Goal: Task Accomplishment & Management: Manage account settings

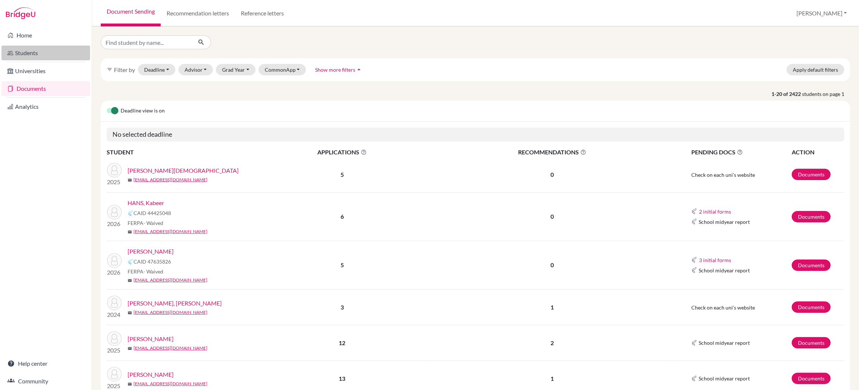
click at [25, 54] on link "Students" at bounding box center [45, 53] width 89 height 15
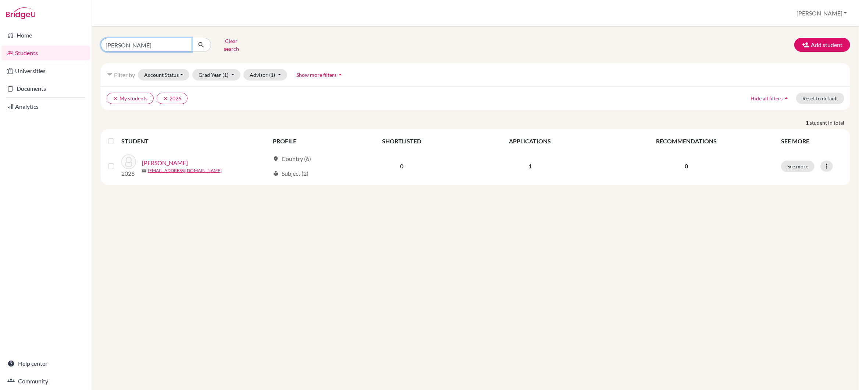
click at [126, 42] on input "yoon" at bounding box center [146, 45] width 91 height 14
type input "y"
type input "[PERSON_NAME]"
click at [200, 41] on icon "submit" at bounding box center [200, 44] width 7 height 7
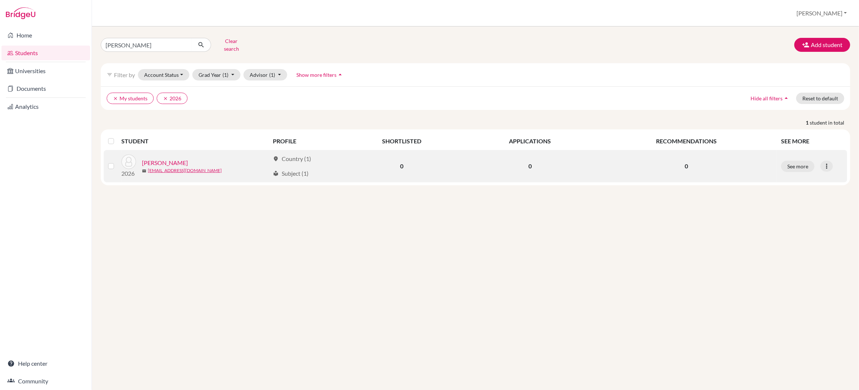
click at [159, 159] on link "Luo, Mina" at bounding box center [165, 162] width 46 height 9
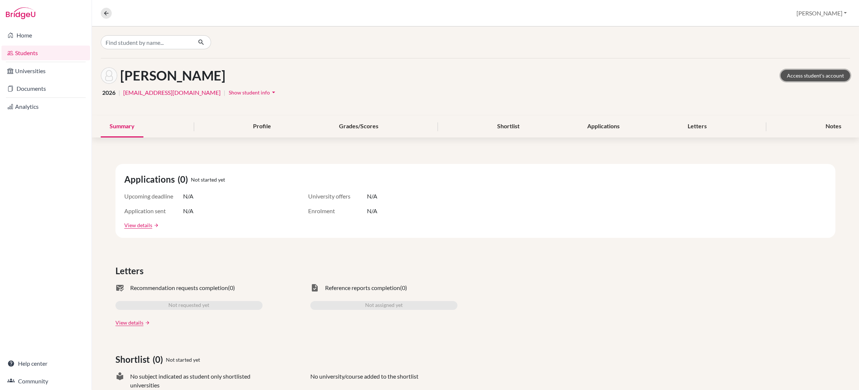
click at [801, 78] on link "Access student's account" at bounding box center [815, 75] width 69 height 11
click at [32, 87] on link "Documents" at bounding box center [45, 88] width 89 height 15
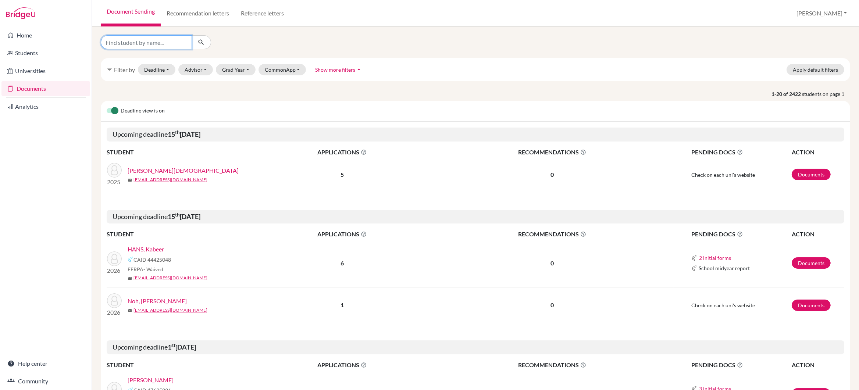
click at [146, 42] on input "Find student by name..." at bounding box center [146, 42] width 91 height 14
type input "mina luo"
click at [201, 40] on icon "submit" at bounding box center [200, 42] width 7 height 7
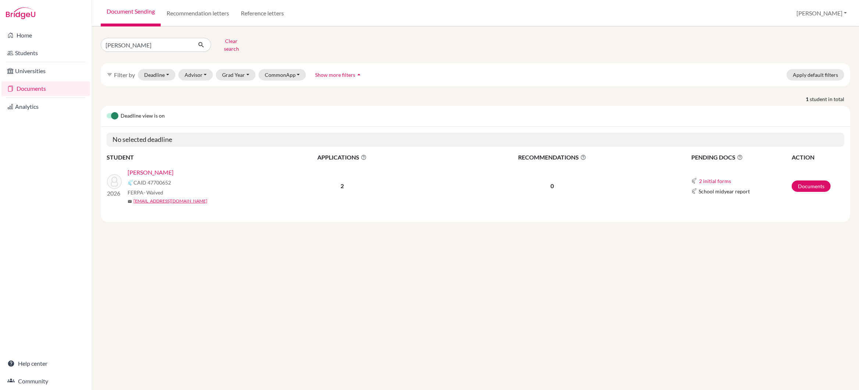
click at [144, 168] on link "Luo, Mina" at bounding box center [151, 172] width 46 height 9
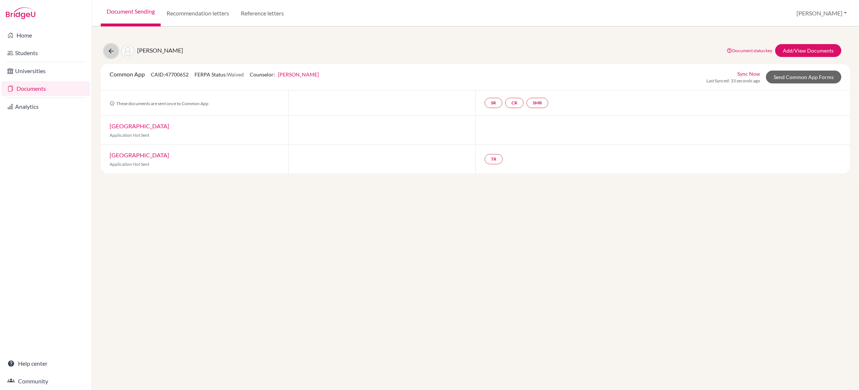
click at [111, 52] on icon at bounding box center [110, 50] width 7 height 7
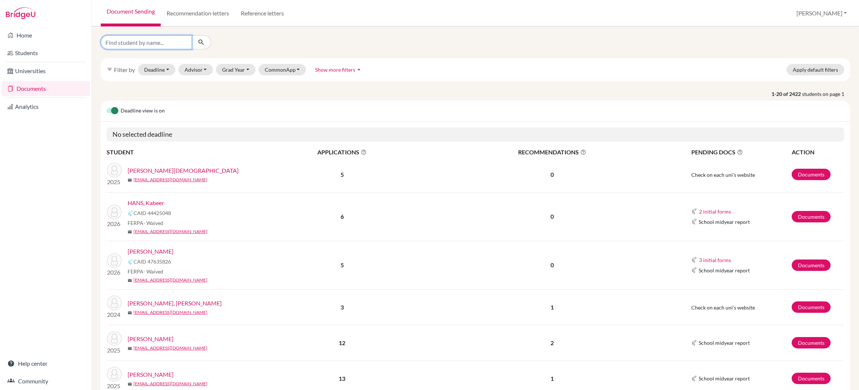
click at [128, 43] on input "Find student by name..." at bounding box center [146, 42] width 91 height 14
type input "ishaan"
click at [201, 43] on icon "submit" at bounding box center [200, 42] width 7 height 7
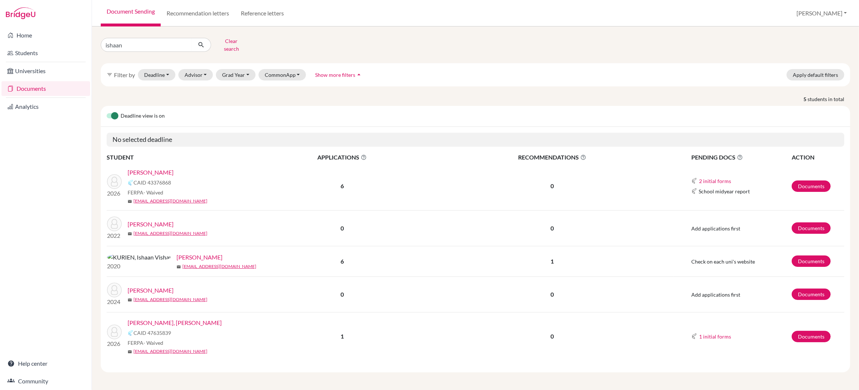
scroll to position [0, 0]
click at [151, 168] on link "GOEL, Ishaan" at bounding box center [151, 172] width 46 height 9
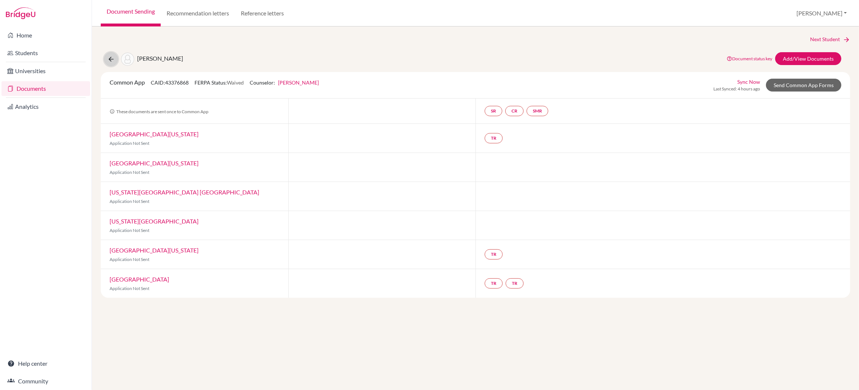
click at [109, 58] on icon at bounding box center [110, 59] width 7 height 7
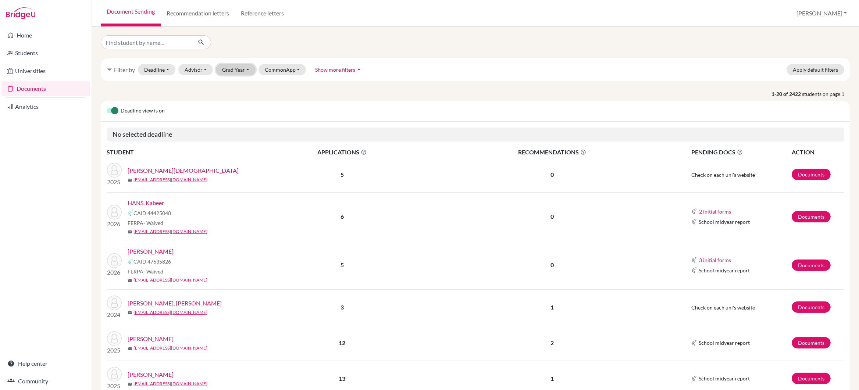
click at [245, 69] on button "Grad Year" at bounding box center [236, 69] width 40 height 11
click at [236, 119] on span "2026" at bounding box center [231, 120] width 13 height 9
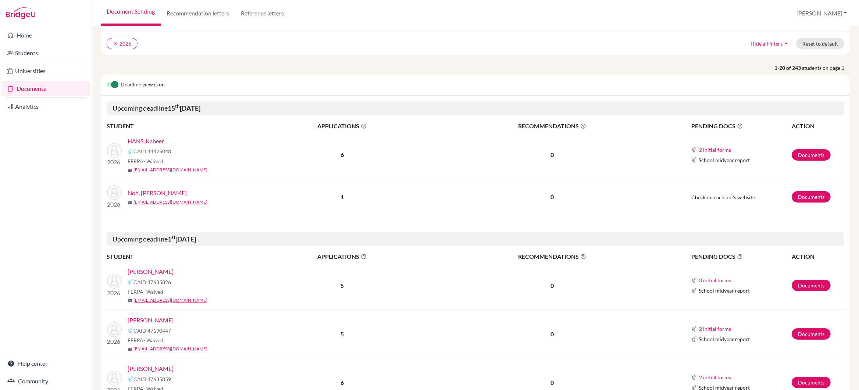
scroll to position [51, 0]
click at [154, 139] on link "HANS, Kabeer" at bounding box center [146, 140] width 36 height 9
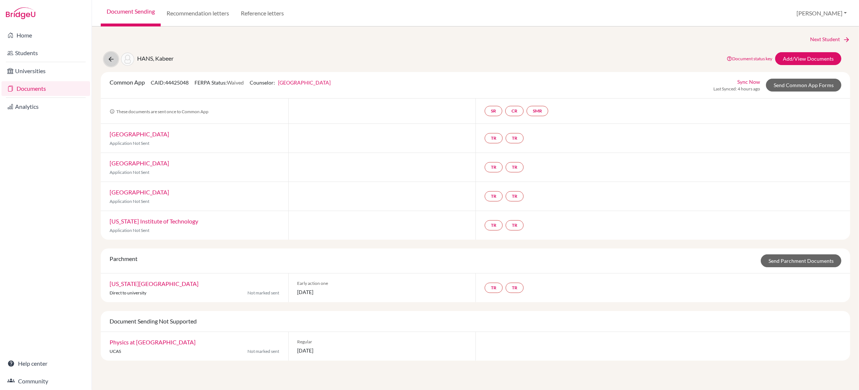
click at [111, 60] on icon at bounding box center [110, 59] width 7 height 7
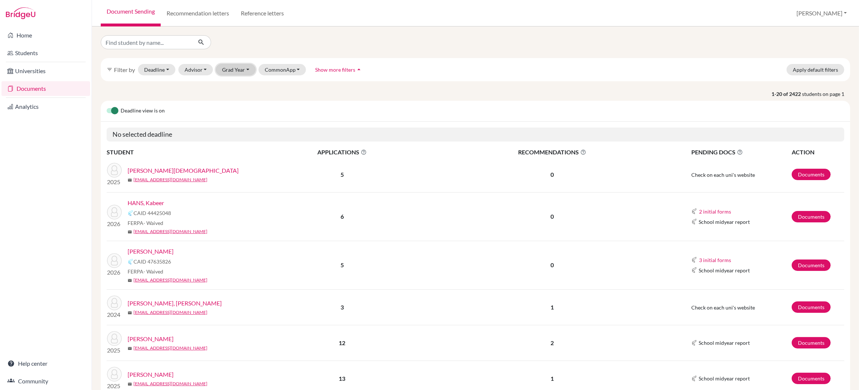
click at [236, 69] on button "Grad Year" at bounding box center [236, 69] width 40 height 11
click at [239, 122] on div "2026" at bounding box center [238, 120] width 26 height 9
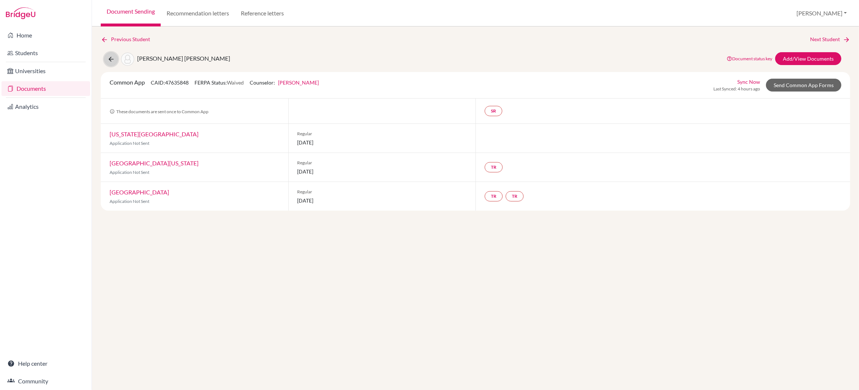
click at [110, 58] on icon at bounding box center [110, 59] width 7 height 7
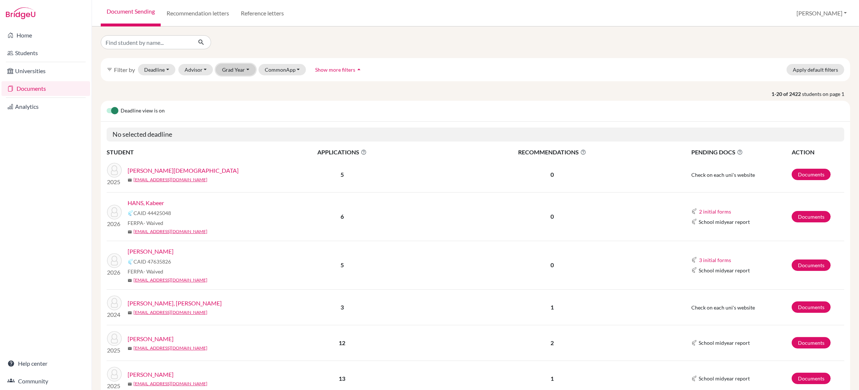
click at [246, 70] on button "Grad Year" at bounding box center [236, 69] width 40 height 11
click at [235, 118] on span "2026" at bounding box center [231, 120] width 13 height 9
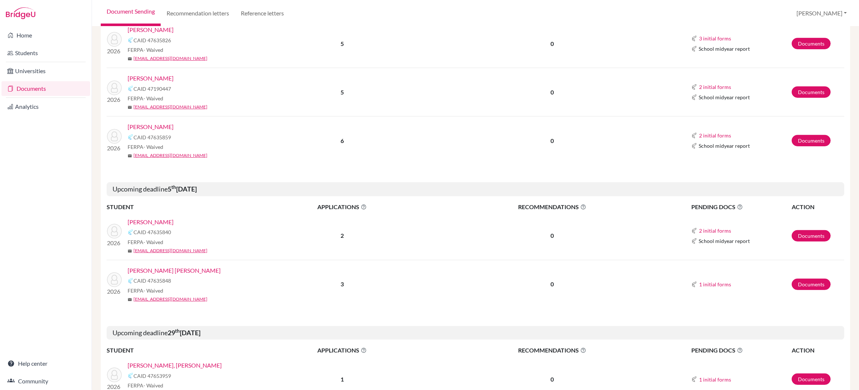
scroll to position [291, 0]
click at [174, 79] on link "[PERSON_NAME]" at bounding box center [151, 79] width 46 height 9
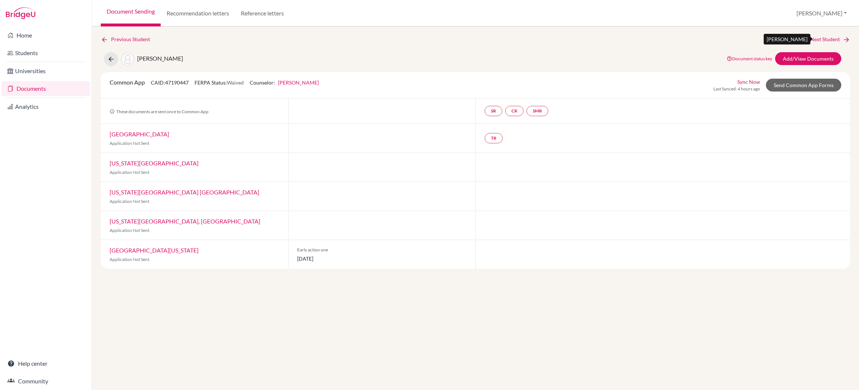
click at [817, 37] on link "Next Student" at bounding box center [830, 39] width 40 height 8
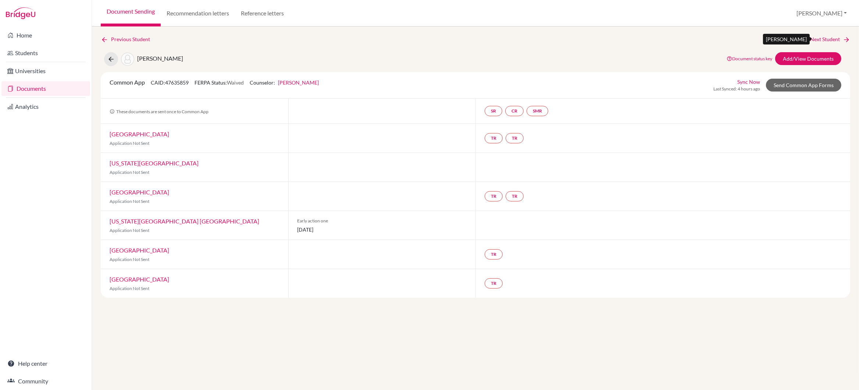
click at [818, 37] on link "Next Student" at bounding box center [830, 39] width 40 height 8
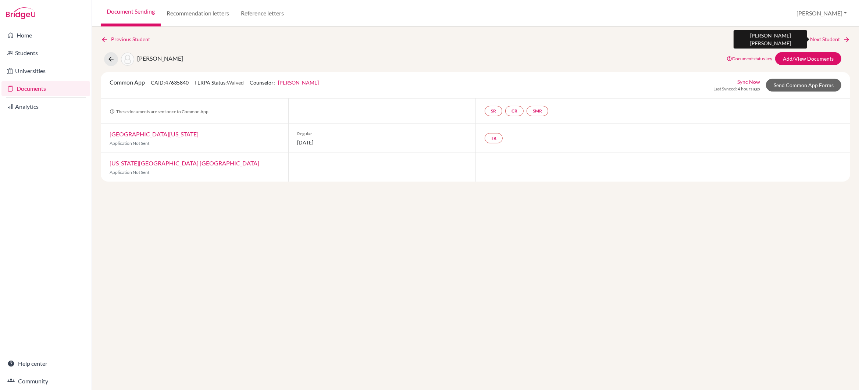
click at [818, 37] on link "Next Student" at bounding box center [830, 39] width 40 height 8
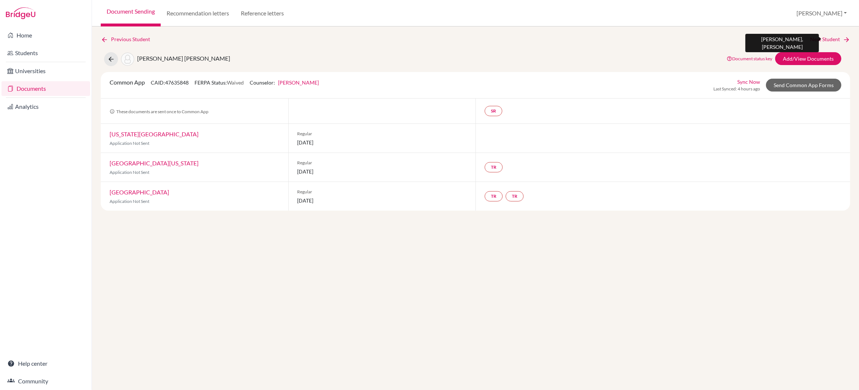
click at [818, 37] on link "Next Student" at bounding box center [830, 39] width 40 height 8
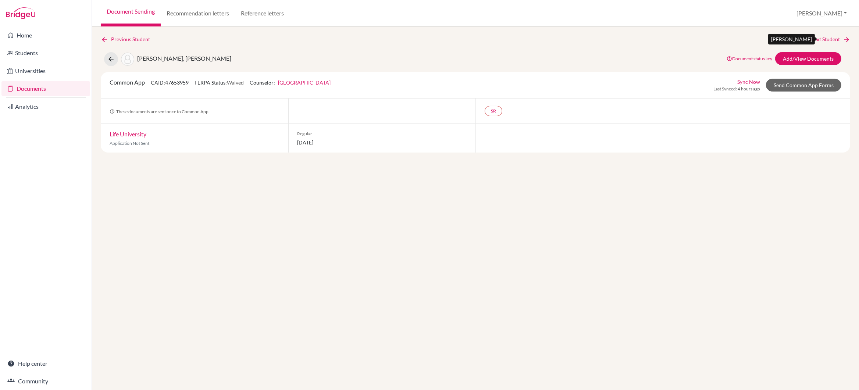
click at [826, 40] on link "Next Student" at bounding box center [830, 39] width 40 height 8
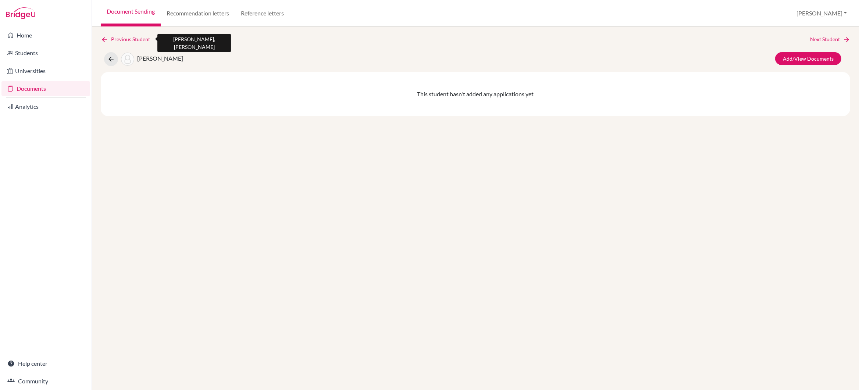
click at [133, 40] on link "Previous Student" at bounding box center [128, 39] width 55 height 8
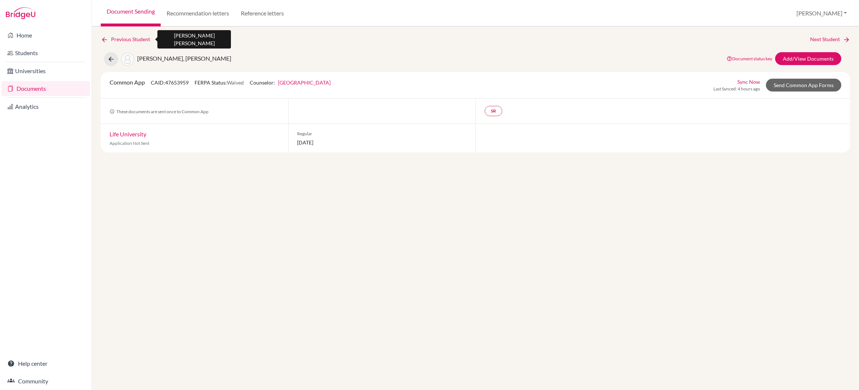
click at [133, 40] on link "Previous Student" at bounding box center [128, 39] width 55 height 8
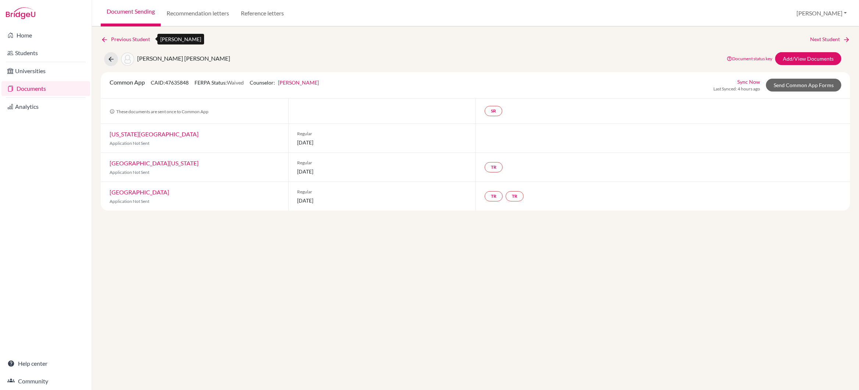
click at [133, 40] on link "Previous Student" at bounding box center [128, 39] width 55 height 8
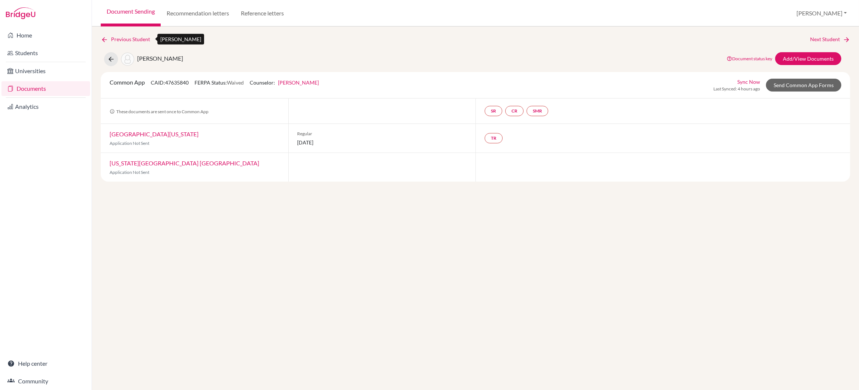
click at [133, 40] on link "Previous Student" at bounding box center [128, 39] width 55 height 8
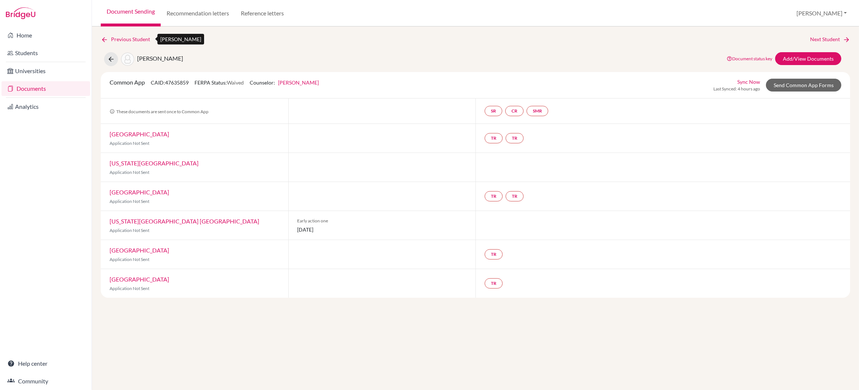
click at [133, 40] on link "Previous Student" at bounding box center [128, 39] width 55 height 8
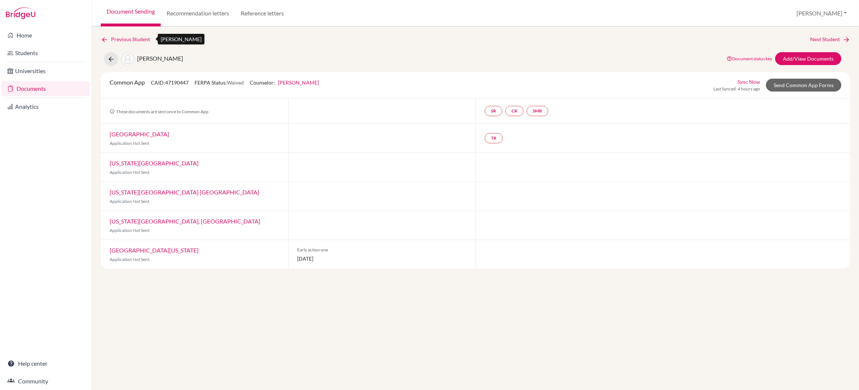
click at [133, 40] on link "Previous Student" at bounding box center [128, 39] width 55 height 8
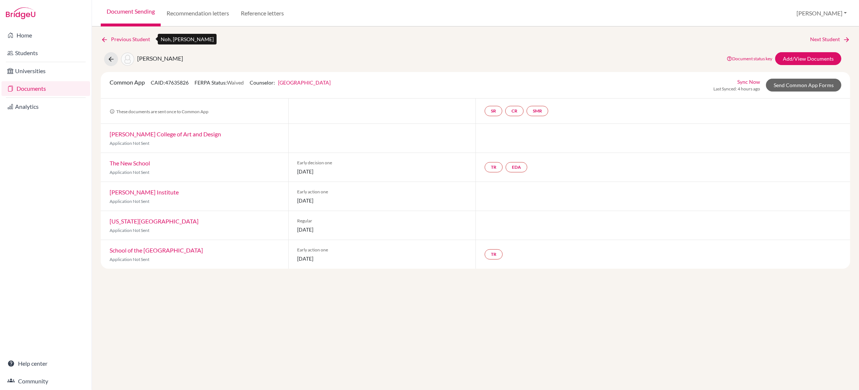
click at [133, 40] on link "Previous Student" at bounding box center [128, 39] width 55 height 8
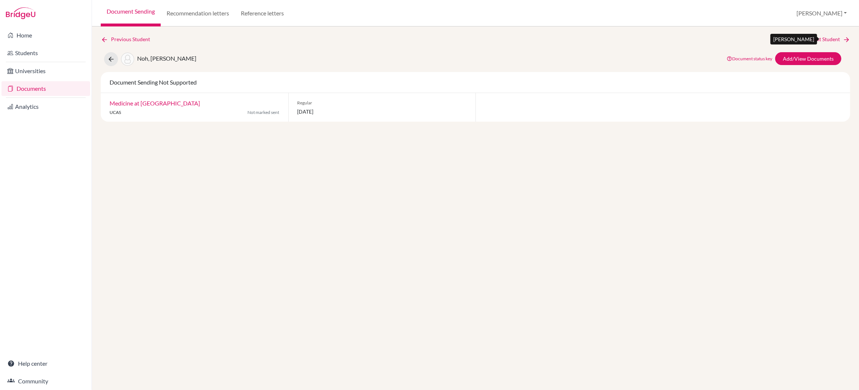
click at [814, 38] on link "Next Student" at bounding box center [830, 39] width 40 height 8
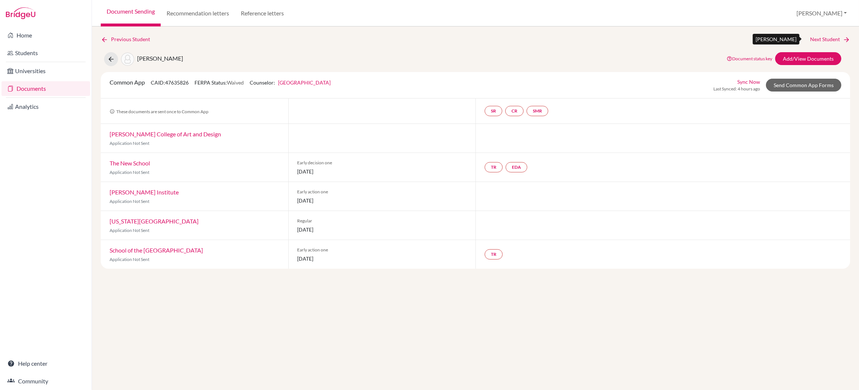
click at [814, 38] on link "Next Student" at bounding box center [830, 39] width 40 height 8
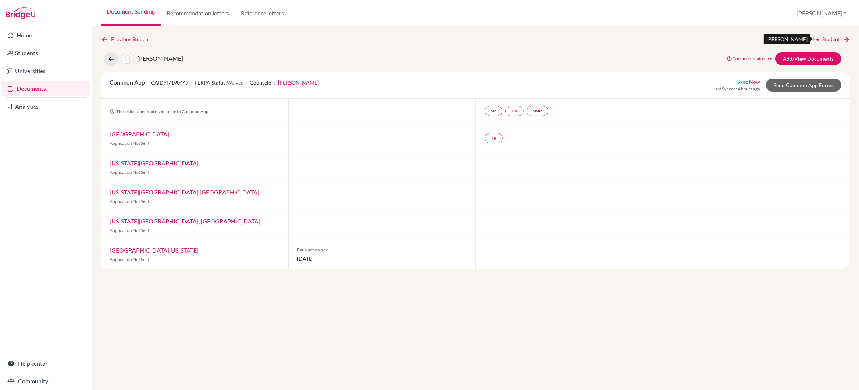
click at [814, 38] on link "Next Student" at bounding box center [830, 39] width 40 height 8
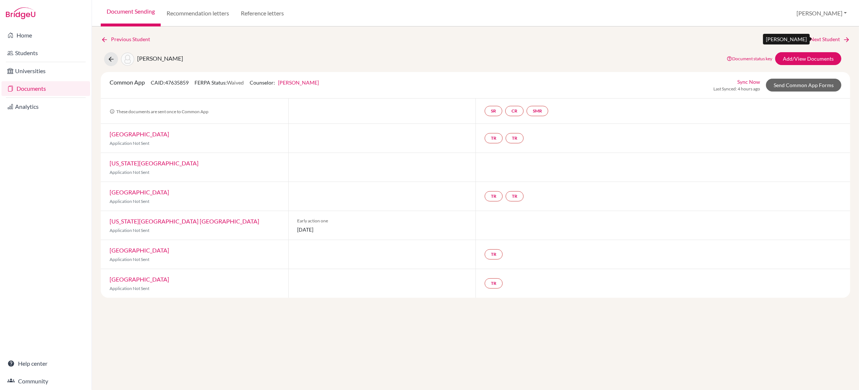
click at [814, 38] on link "Next Student" at bounding box center [830, 39] width 40 height 8
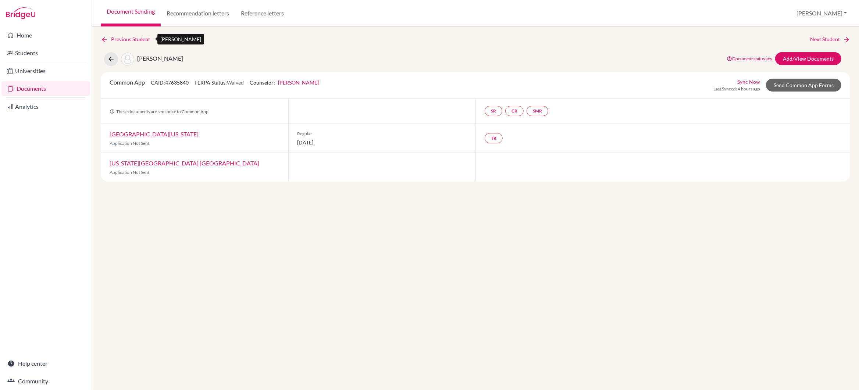
click at [138, 39] on link "Previous Student" at bounding box center [128, 39] width 55 height 8
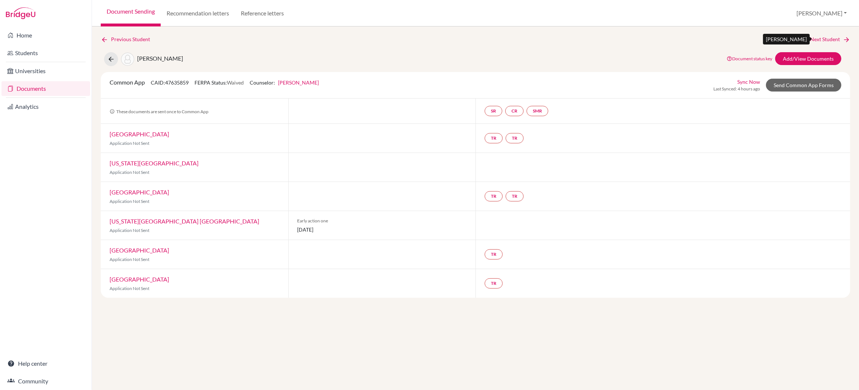
click at [817, 39] on link "Next Student" at bounding box center [830, 39] width 40 height 8
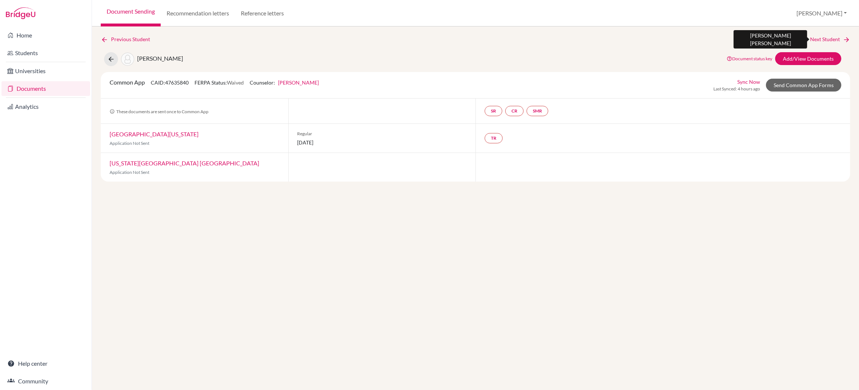
click at [817, 39] on link "Next Student" at bounding box center [830, 39] width 40 height 8
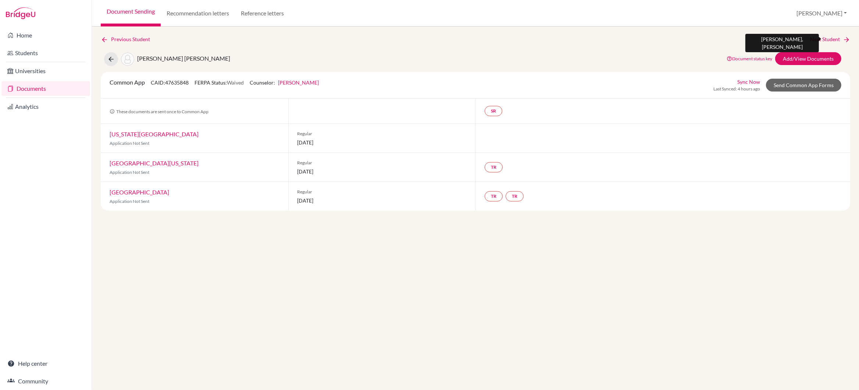
click at [817, 39] on link "Next Student" at bounding box center [830, 39] width 40 height 8
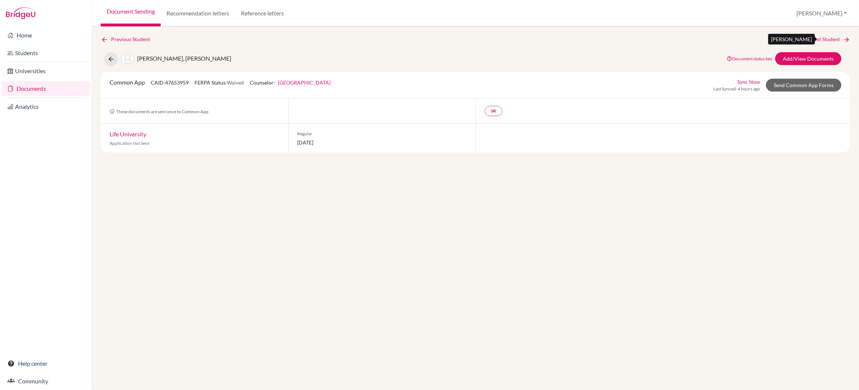
click at [817, 39] on link "Next Student" at bounding box center [830, 39] width 40 height 8
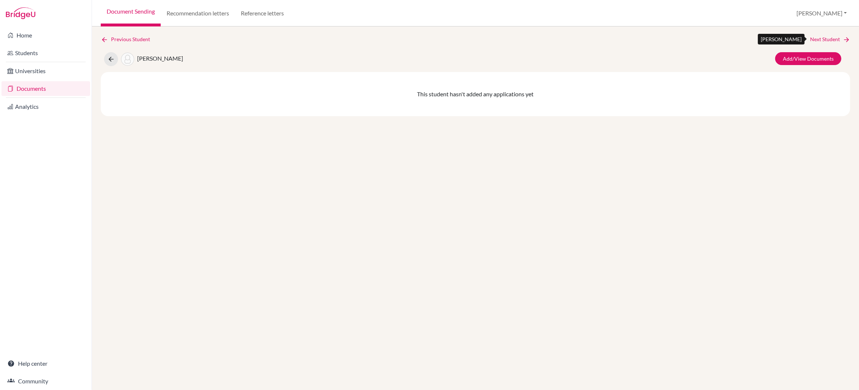
click at [817, 39] on link "Next Student" at bounding box center [830, 39] width 40 height 8
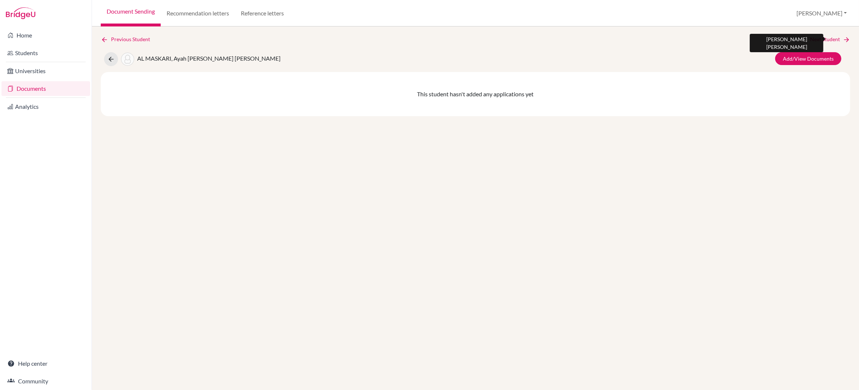
click at [817, 39] on link "Next Student" at bounding box center [830, 39] width 40 height 8
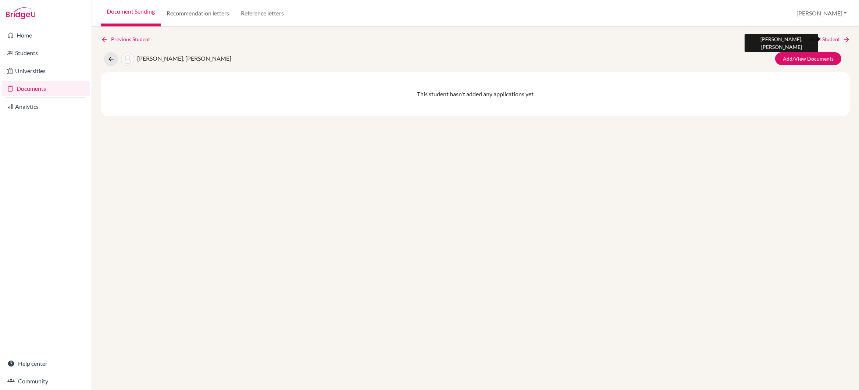
click at [817, 39] on link "Next Student" at bounding box center [830, 39] width 40 height 8
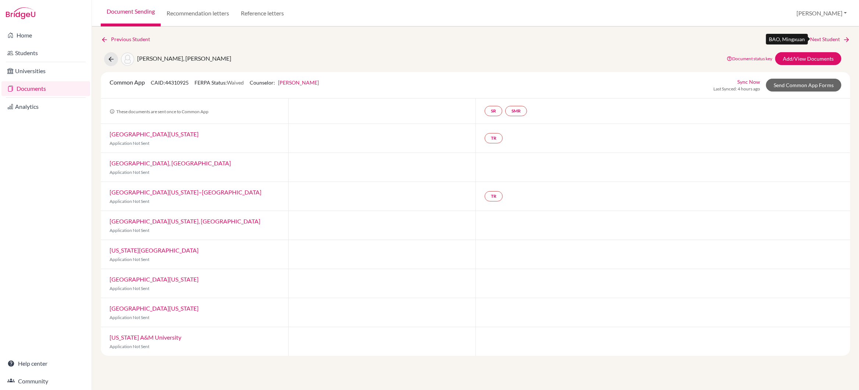
click at [817, 39] on link "Next Student" at bounding box center [830, 39] width 40 height 8
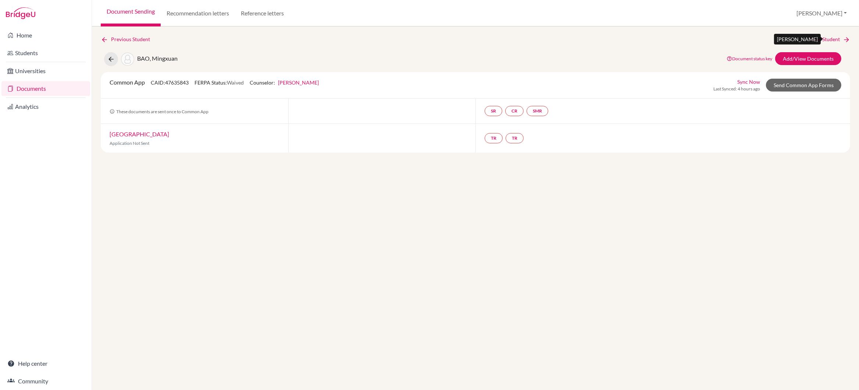
click at [817, 39] on link "Next Student" at bounding box center [830, 39] width 40 height 8
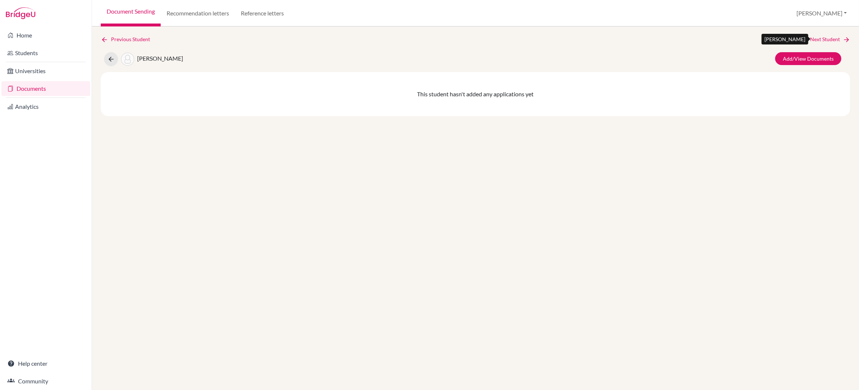
click at [817, 39] on link "Next Student" at bounding box center [830, 39] width 40 height 8
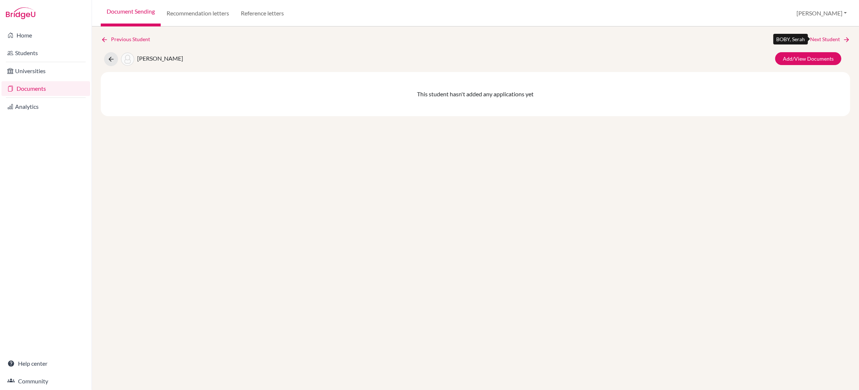
click at [817, 39] on link "Next Student" at bounding box center [830, 39] width 40 height 8
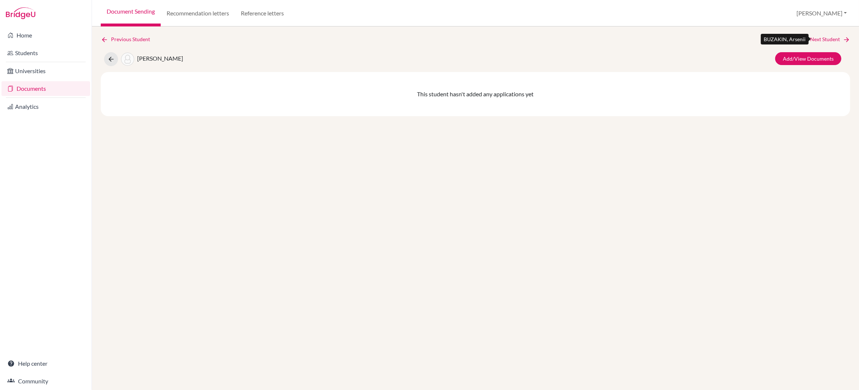
click at [817, 39] on link "Next Student" at bounding box center [830, 39] width 40 height 8
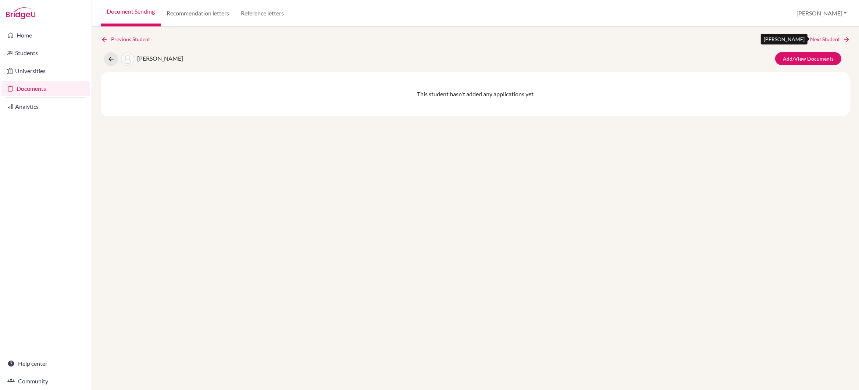
click at [817, 39] on link "Next Student" at bounding box center [830, 39] width 40 height 8
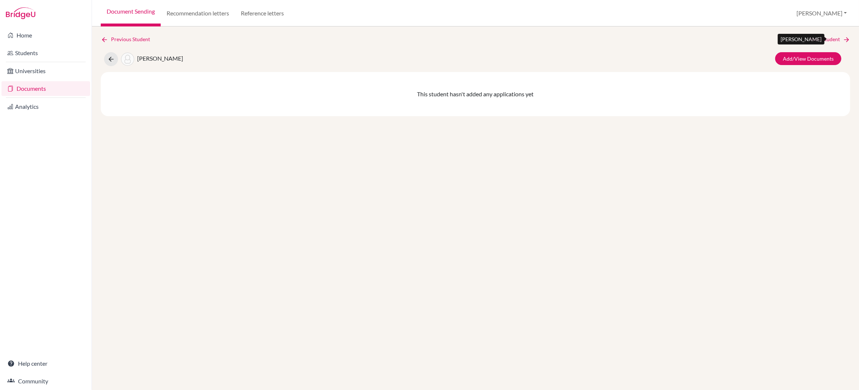
click at [817, 39] on link "Next Student" at bounding box center [830, 39] width 40 height 8
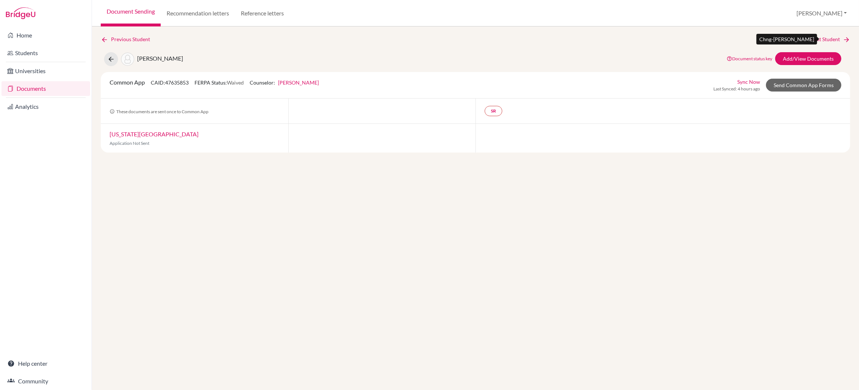
click at [817, 39] on link "Next Student" at bounding box center [830, 39] width 40 height 8
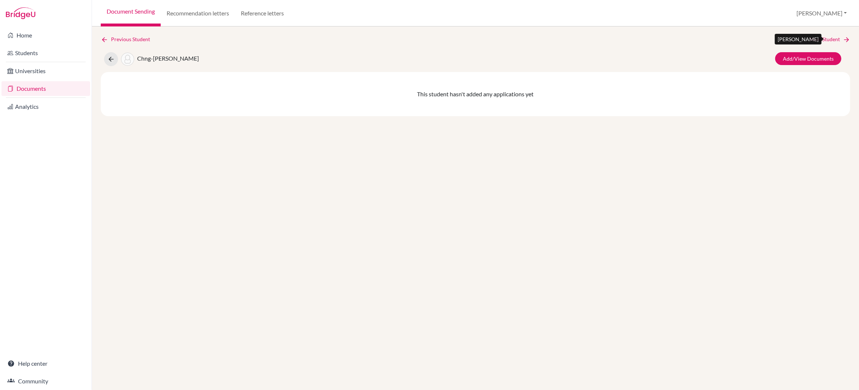
click at [817, 39] on link "Next Student" at bounding box center [830, 39] width 40 height 8
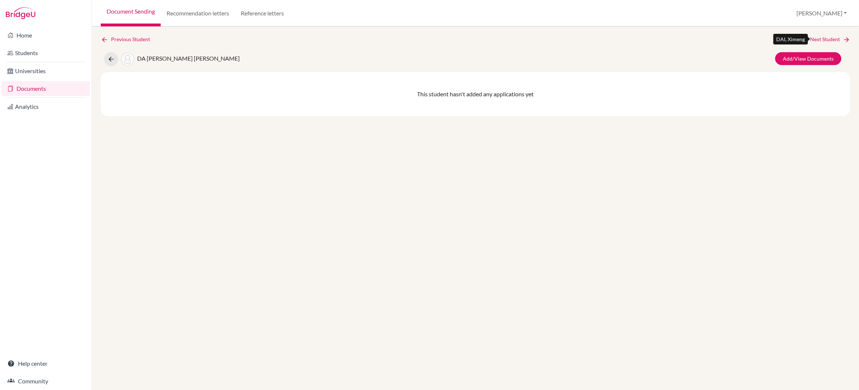
click at [817, 39] on link "Next Student" at bounding box center [830, 39] width 40 height 8
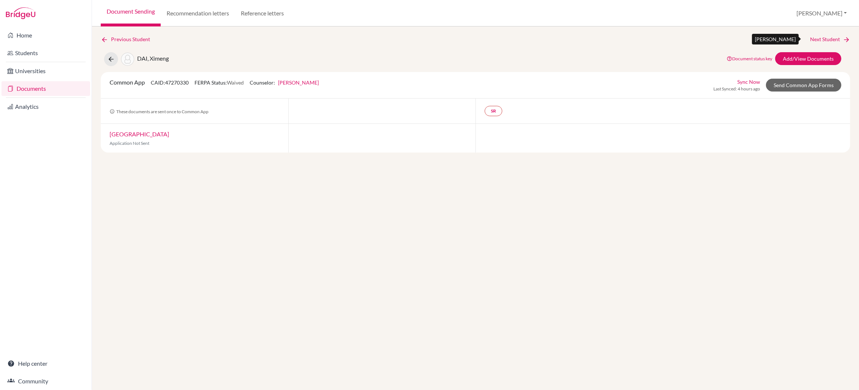
click at [817, 39] on link "Next Student" at bounding box center [830, 39] width 40 height 8
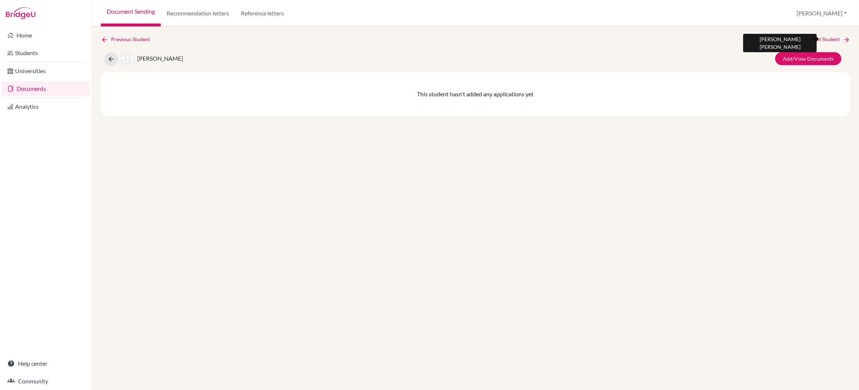
click at [817, 39] on link "Next Student" at bounding box center [830, 39] width 40 height 8
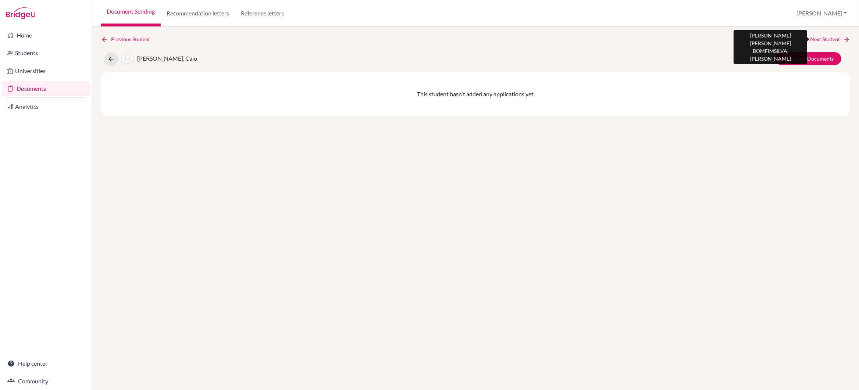
click at [817, 39] on link "Next Student" at bounding box center [830, 39] width 40 height 8
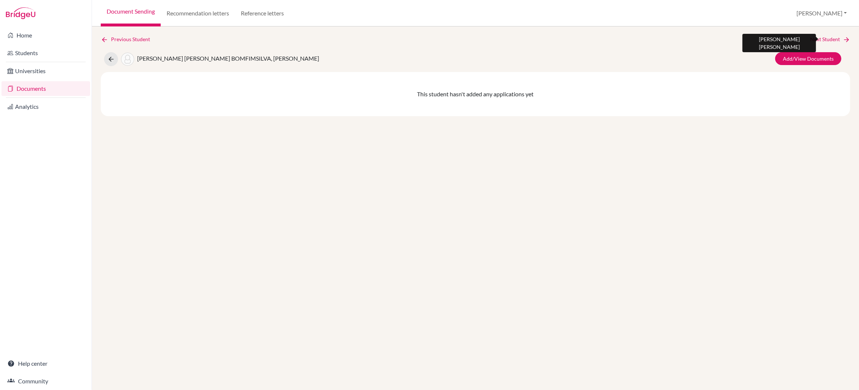
click at [817, 39] on link "Next Student" at bounding box center [830, 39] width 40 height 8
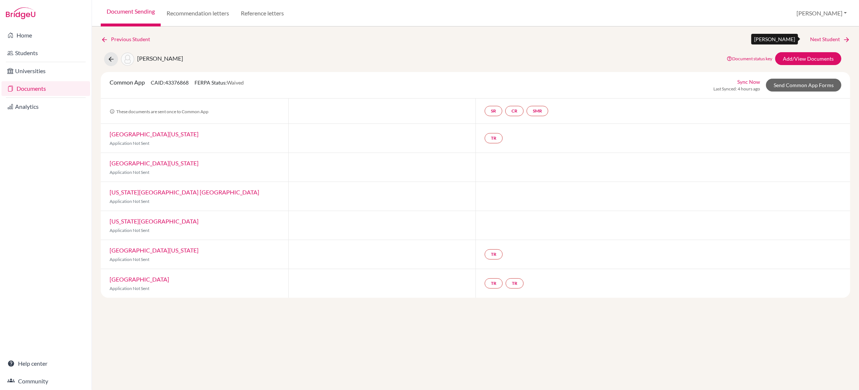
click at [817, 39] on link "Next Student" at bounding box center [830, 39] width 40 height 8
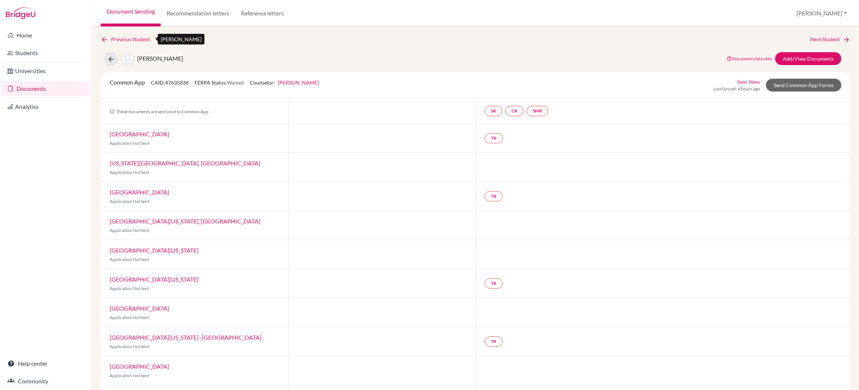
click at [128, 39] on link "Previous Student" at bounding box center [128, 39] width 55 height 8
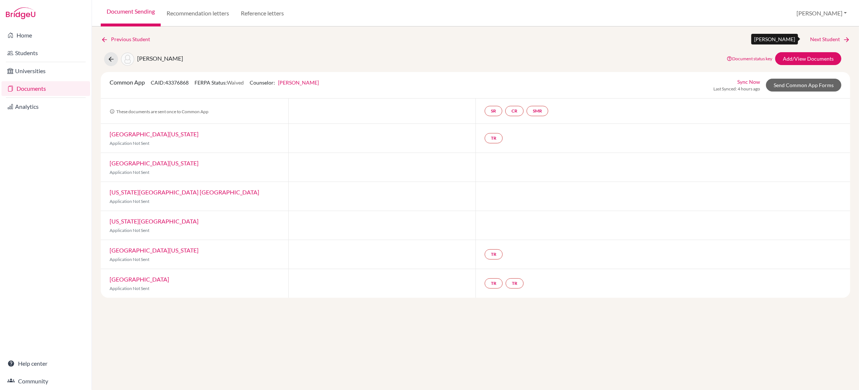
click at [815, 38] on link "Next Student" at bounding box center [830, 39] width 40 height 8
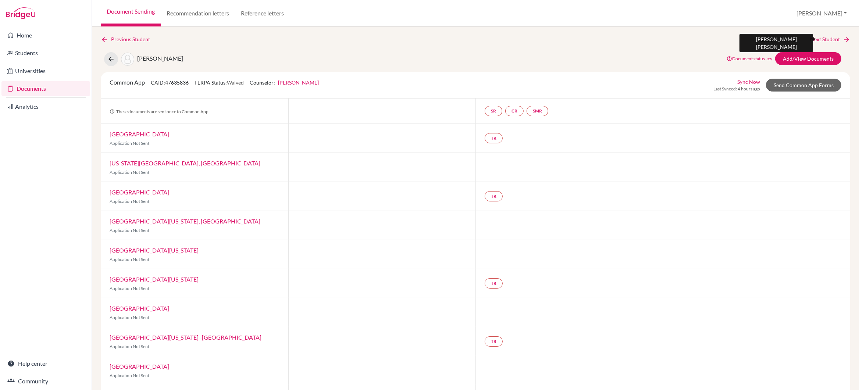
click at [815, 39] on link "Next Student" at bounding box center [830, 39] width 40 height 8
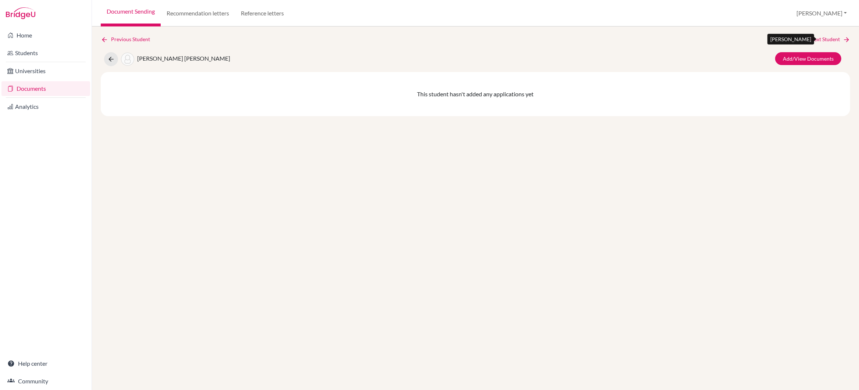
click at [815, 39] on link "Next Student" at bounding box center [830, 39] width 40 height 8
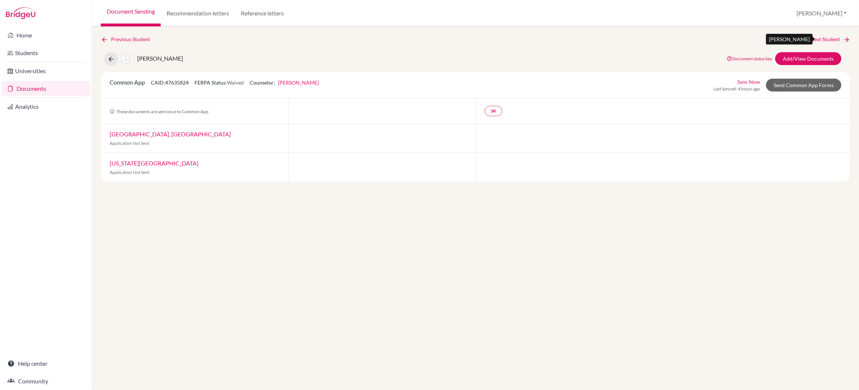
click at [815, 39] on link "Next Student" at bounding box center [830, 39] width 40 height 8
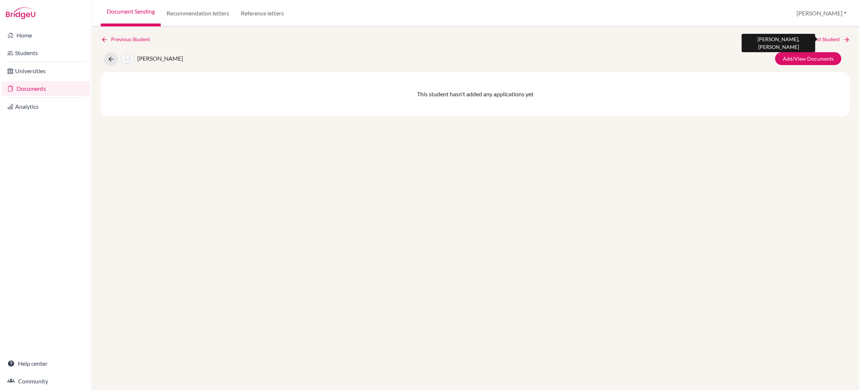
click at [815, 39] on link "Next Student" at bounding box center [830, 39] width 40 height 8
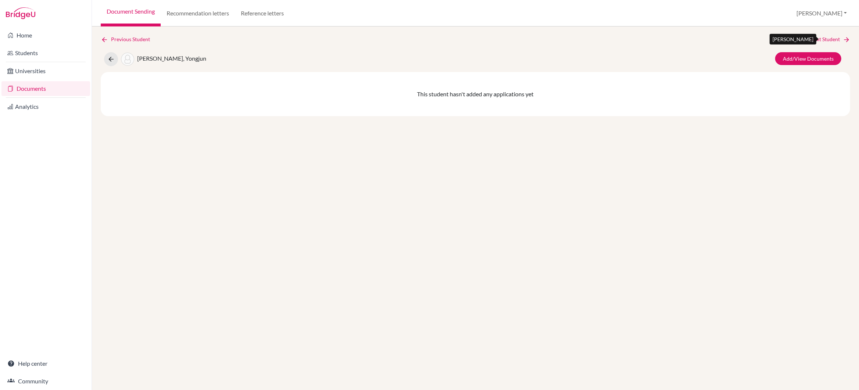
click at [815, 39] on link "Next Student" at bounding box center [830, 39] width 40 height 8
click at [814, 39] on link "Next Student" at bounding box center [830, 39] width 40 height 8
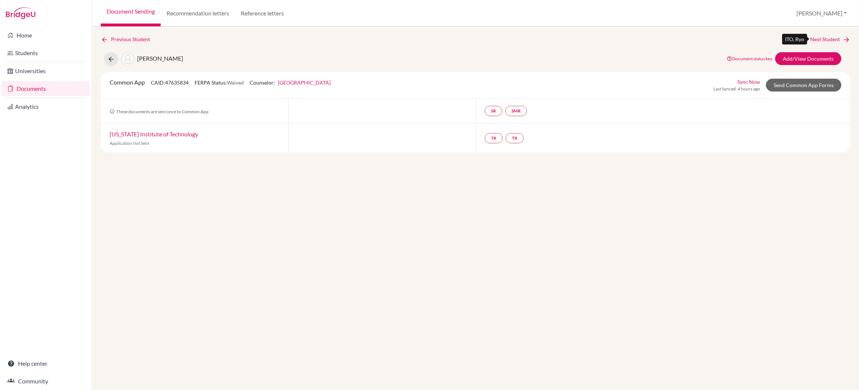
click at [814, 39] on link "Next Student" at bounding box center [830, 39] width 40 height 8
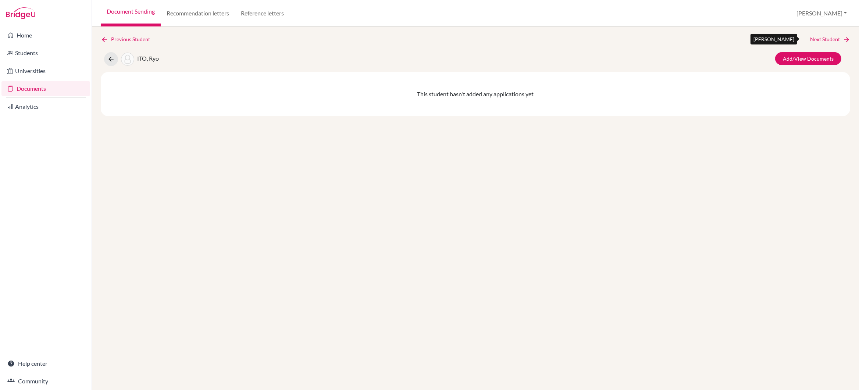
click at [814, 39] on link "Next Student" at bounding box center [830, 39] width 40 height 8
click at [814, 40] on link "Next Student" at bounding box center [830, 39] width 40 height 8
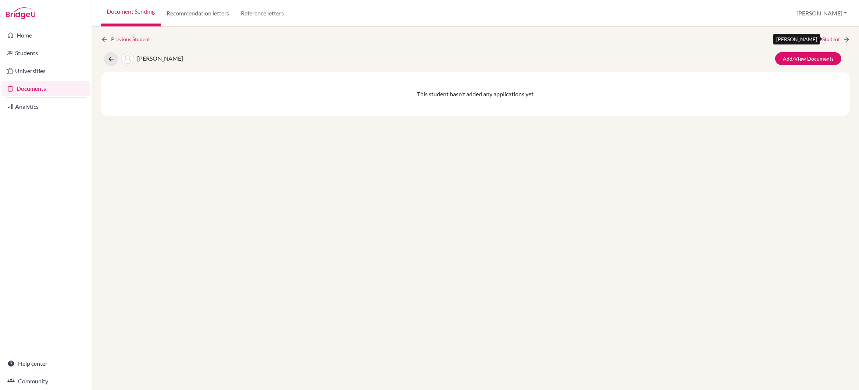
click at [814, 40] on link "Next Student" at bounding box center [830, 39] width 40 height 8
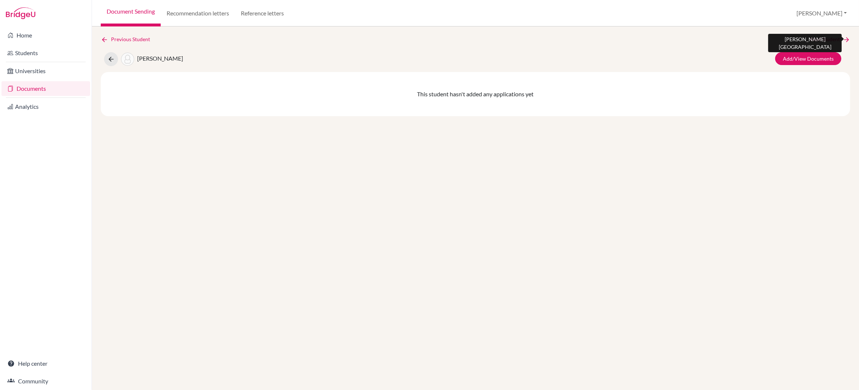
click at [814, 40] on link "Next Student" at bounding box center [830, 39] width 40 height 8
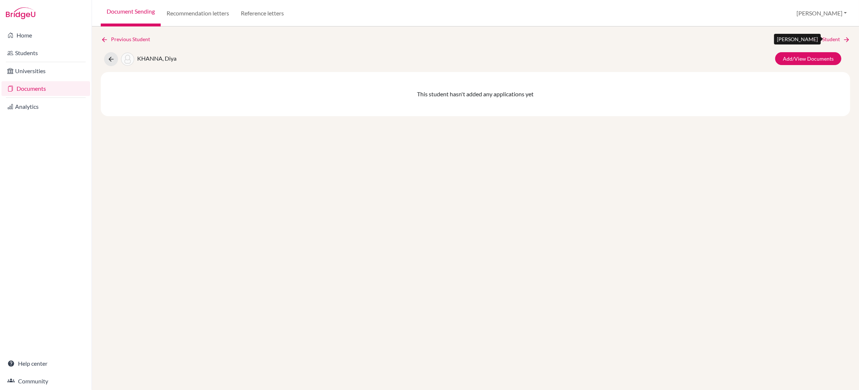
click at [814, 40] on link "Next Student" at bounding box center [830, 39] width 40 height 8
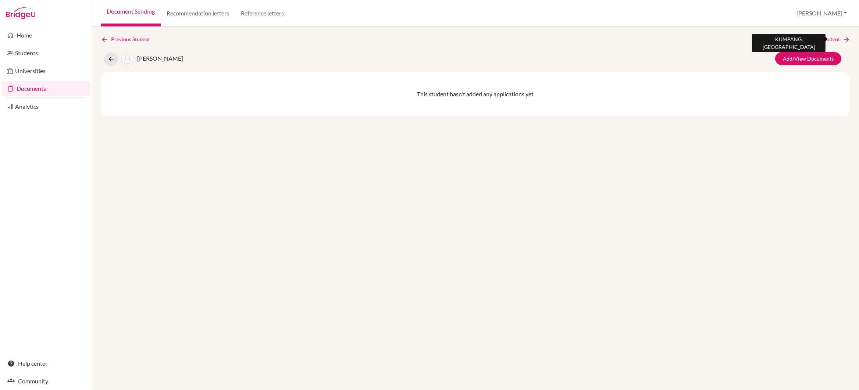
click at [814, 40] on link "Next Student" at bounding box center [830, 39] width 40 height 8
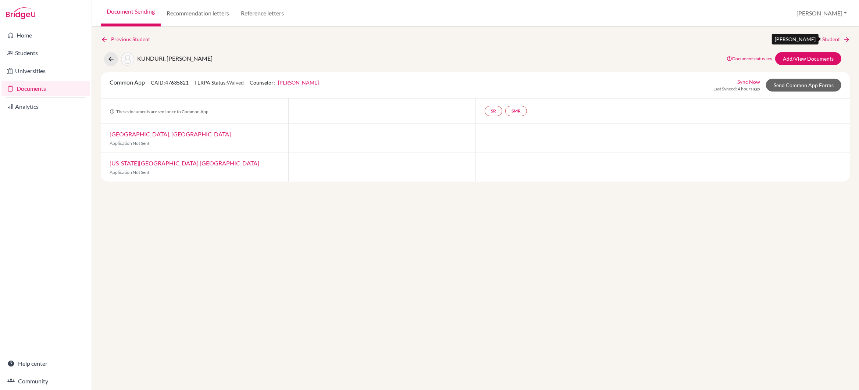
click at [814, 40] on link "Next Student" at bounding box center [830, 39] width 40 height 8
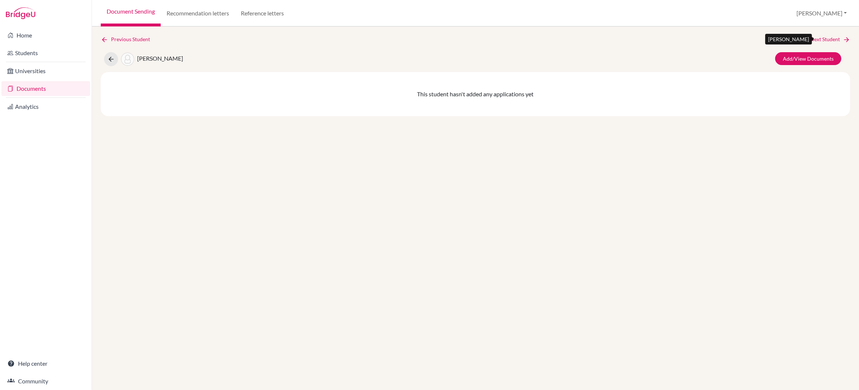
click at [814, 40] on link "Next Student" at bounding box center [830, 39] width 40 height 8
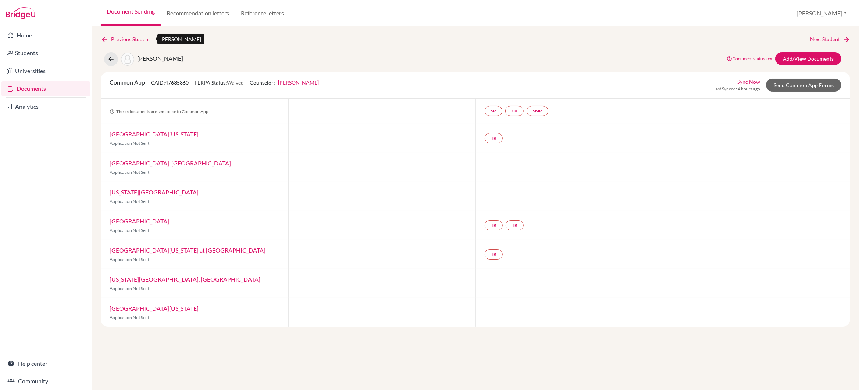
click at [132, 40] on link "Previous Student" at bounding box center [128, 39] width 55 height 8
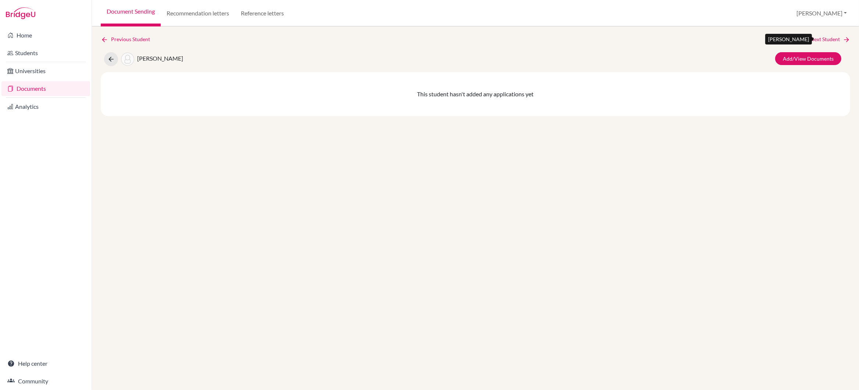
click at [816, 40] on link "Next Student" at bounding box center [830, 39] width 40 height 8
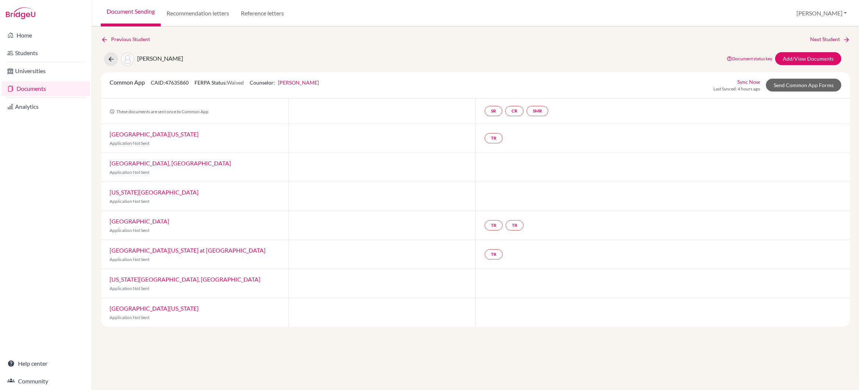
drag, startPoint x: 137, startPoint y: 58, endPoint x: 187, endPoint y: 58, distance: 50.0
click at [187, 58] on div "Kwon, Taekhyun Document status key TR Requirement. Document not uploaded yet. T…" at bounding box center [475, 59] width 760 height 14
copy span "Kwon, Taekhyun"
click at [822, 39] on link "Next Student" at bounding box center [830, 39] width 40 height 8
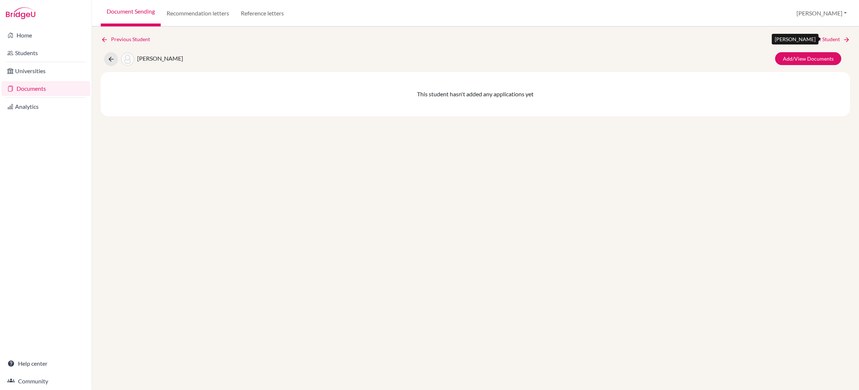
click at [822, 39] on link "Next Student" at bounding box center [830, 39] width 40 height 8
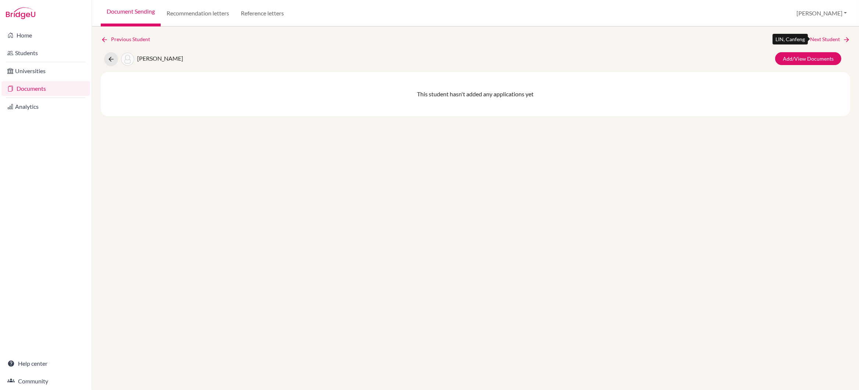
click at [822, 39] on link "Next Student" at bounding box center [830, 39] width 40 height 8
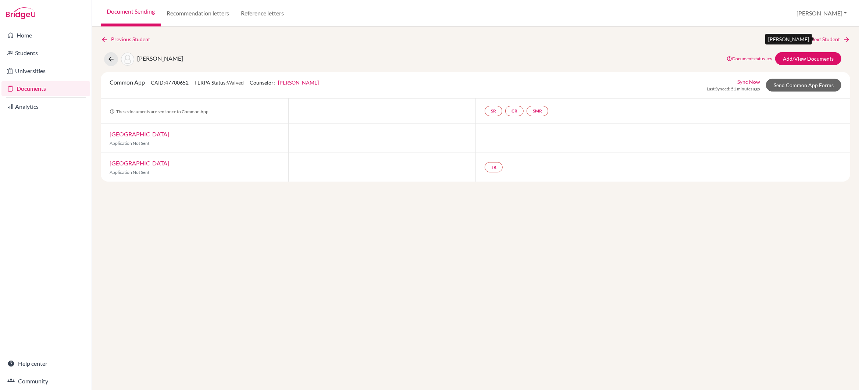
click at [821, 39] on link "Next Student" at bounding box center [830, 39] width 40 height 8
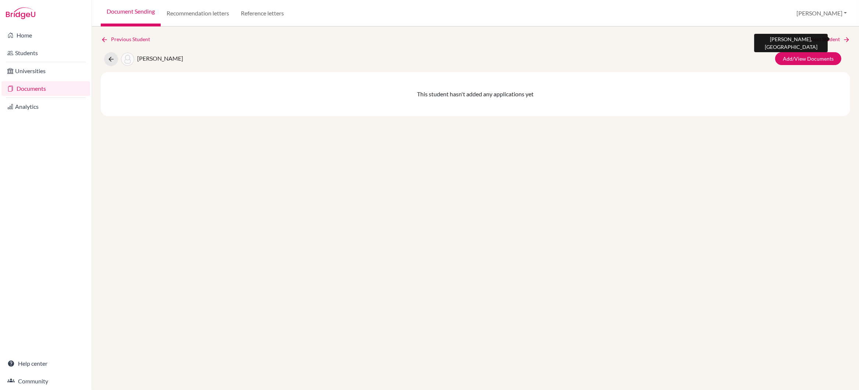
click at [821, 39] on link "Next Student" at bounding box center [830, 39] width 40 height 8
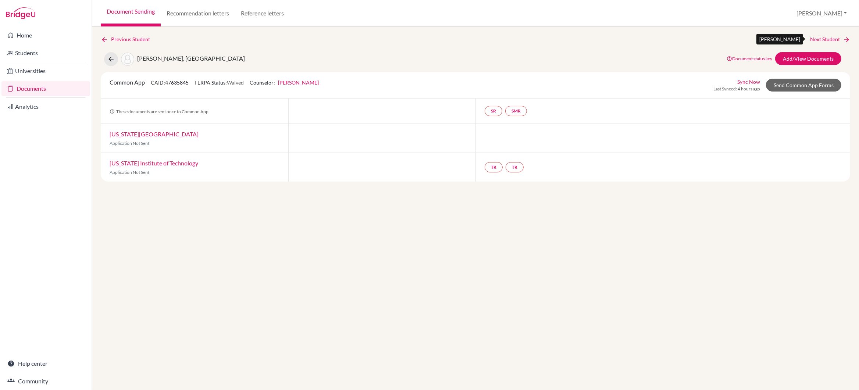
click at [821, 39] on link "Next Student" at bounding box center [830, 39] width 40 height 8
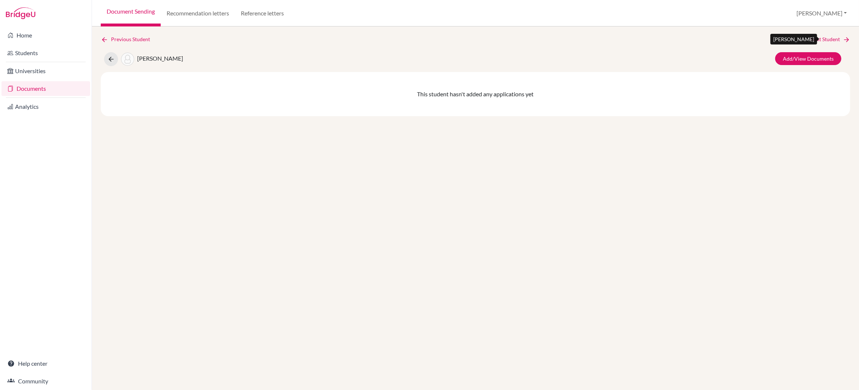
click at [821, 39] on link "Next Student" at bounding box center [830, 39] width 40 height 8
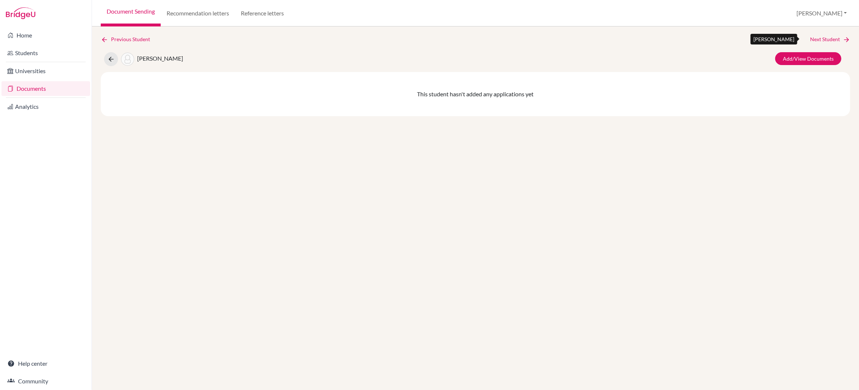
click at [821, 39] on link "Next Student" at bounding box center [830, 39] width 40 height 8
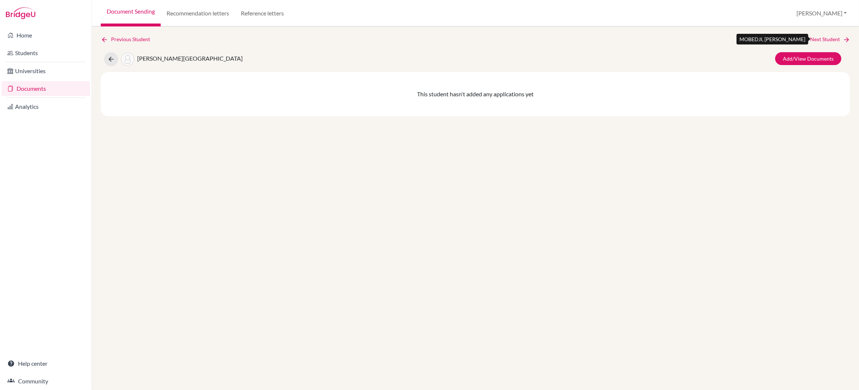
click at [821, 39] on link "Next Student" at bounding box center [830, 39] width 40 height 8
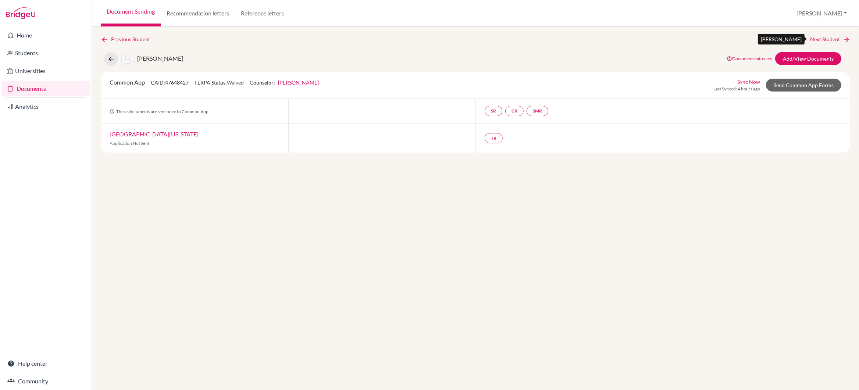
click at [821, 39] on link "Next Student" at bounding box center [830, 39] width 40 height 8
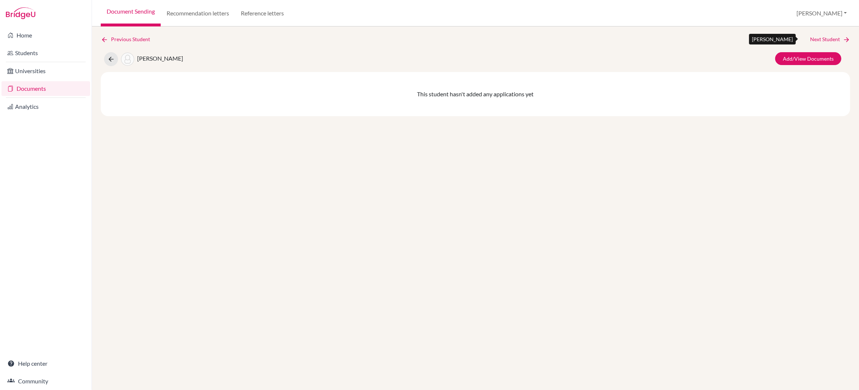
click at [821, 39] on link "Next Student" at bounding box center [830, 39] width 40 height 8
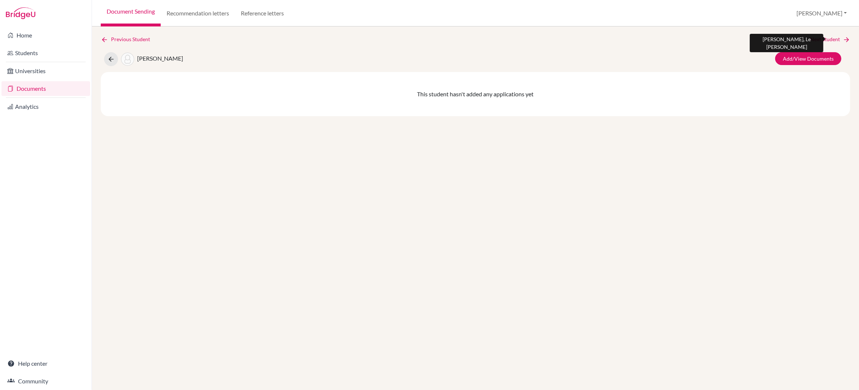
click at [821, 39] on link "Next Student" at bounding box center [830, 39] width 40 height 8
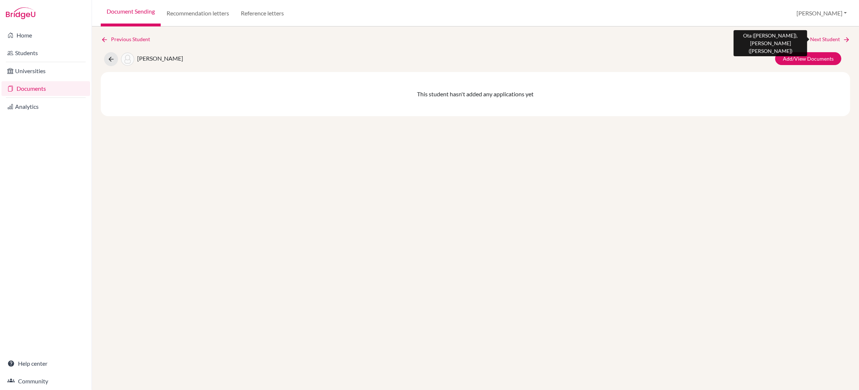
click at [821, 39] on link "Next Student" at bounding box center [830, 39] width 40 height 8
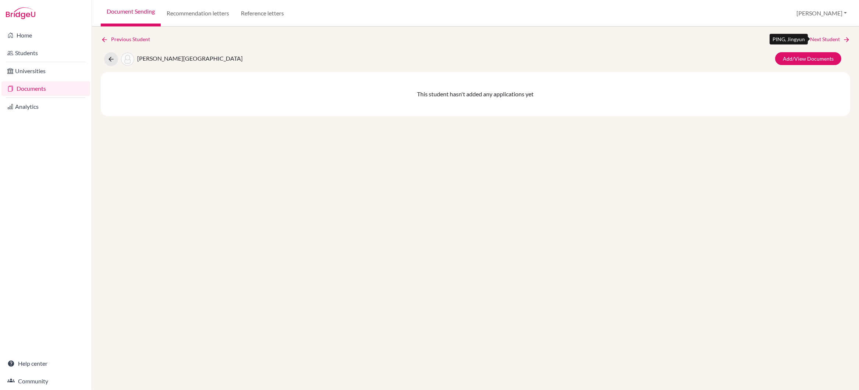
click at [821, 39] on link "Next Student" at bounding box center [830, 39] width 40 height 8
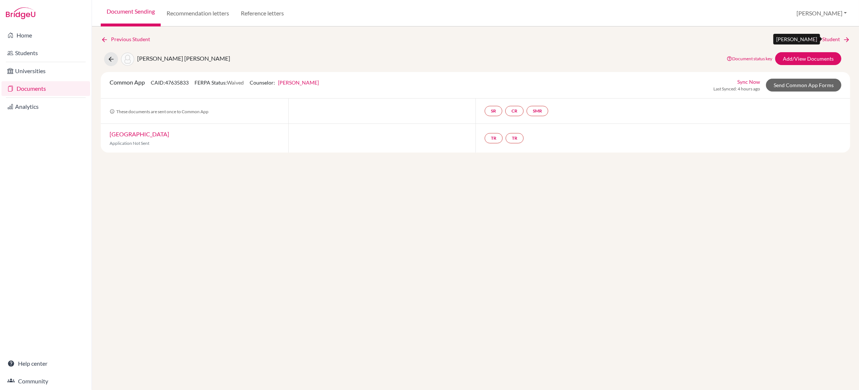
click at [822, 39] on link "Next Student" at bounding box center [830, 39] width 40 height 8
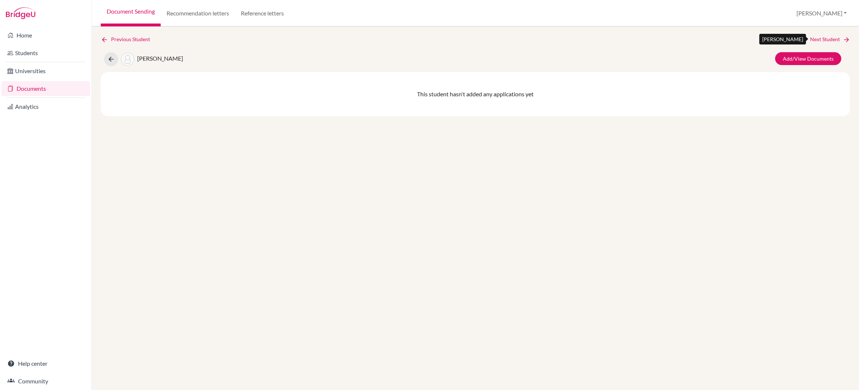
click at [822, 39] on link "Next Student" at bounding box center [830, 39] width 40 height 8
click at [821, 39] on link "Next Student" at bounding box center [830, 39] width 40 height 8
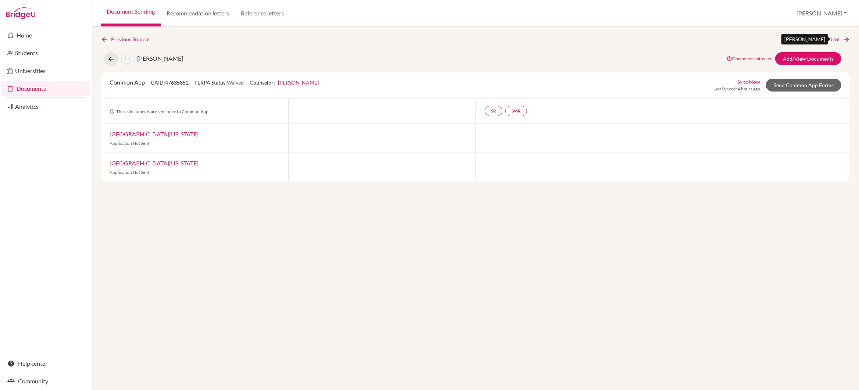
click at [821, 39] on link "Next Student" at bounding box center [830, 39] width 40 height 8
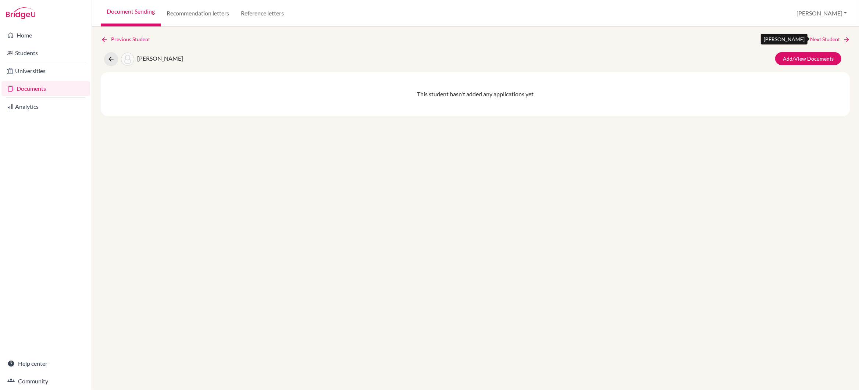
click at [821, 39] on link "Next Student" at bounding box center [830, 39] width 40 height 8
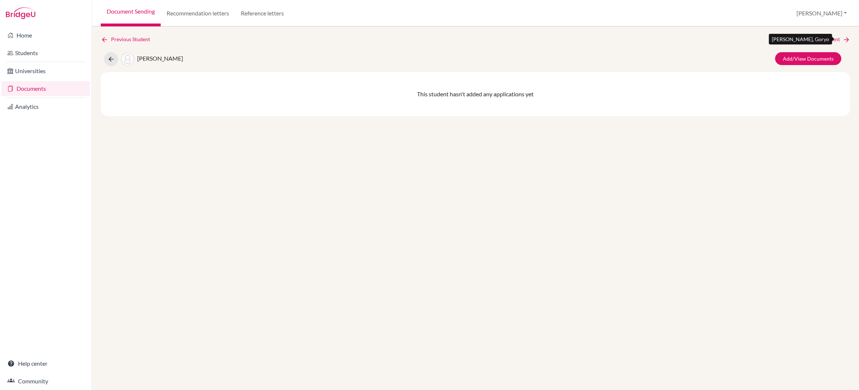
click at [821, 39] on link "Next Student" at bounding box center [830, 39] width 40 height 8
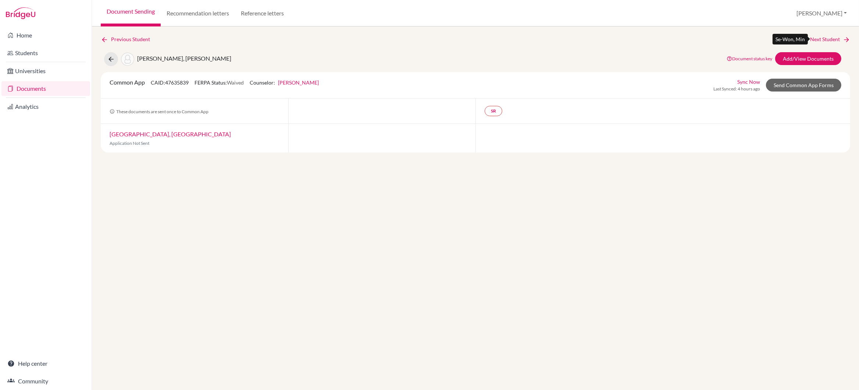
click at [821, 39] on link "Next Student" at bounding box center [830, 39] width 40 height 8
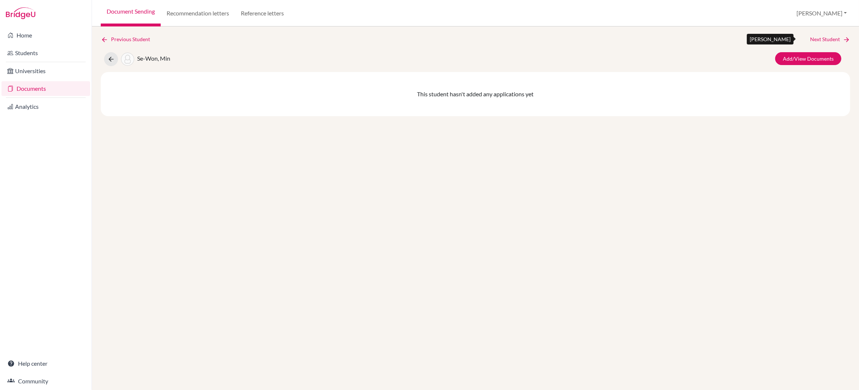
click at [821, 39] on link "Next Student" at bounding box center [830, 39] width 40 height 8
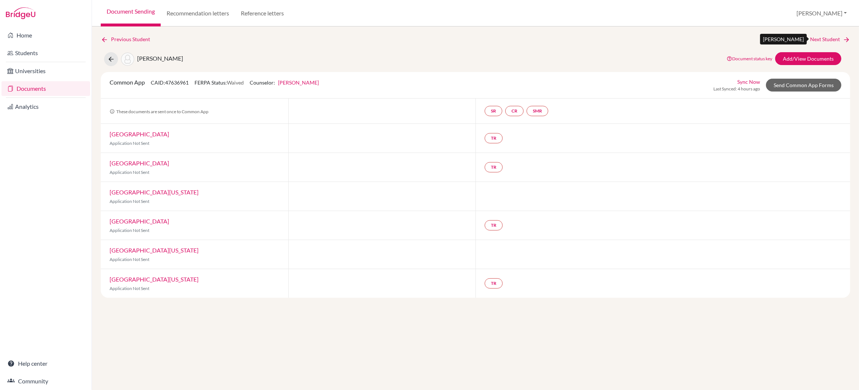
click at [821, 39] on link "Next Student" at bounding box center [830, 39] width 40 height 8
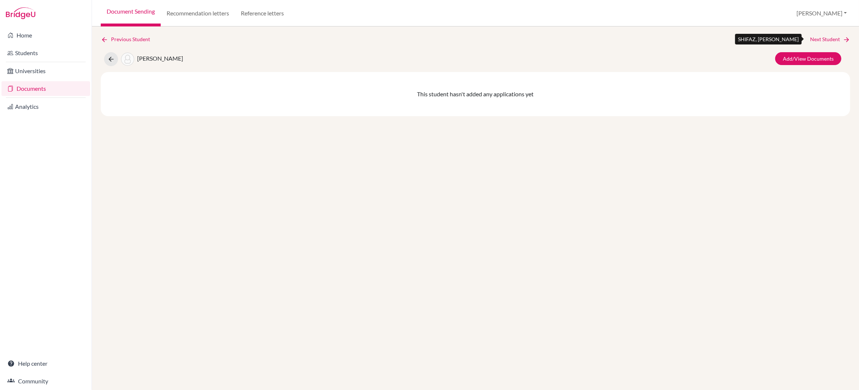
click at [821, 39] on link "Next Student" at bounding box center [830, 39] width 40 height 8
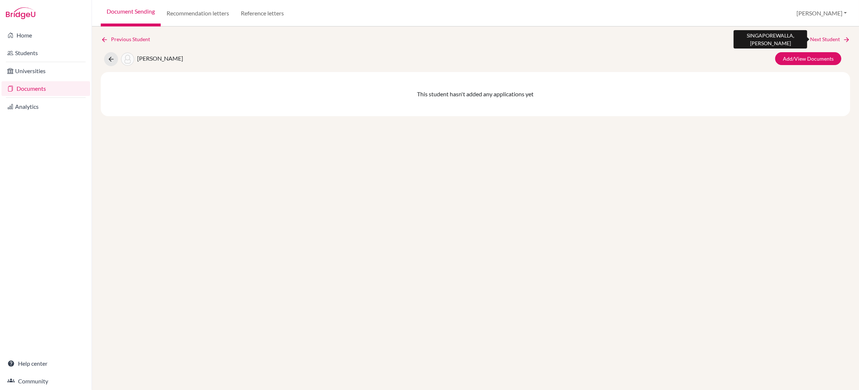
click at [821, 39] on link "Next Student" at bounding box center [830, 39] width 40 height 8
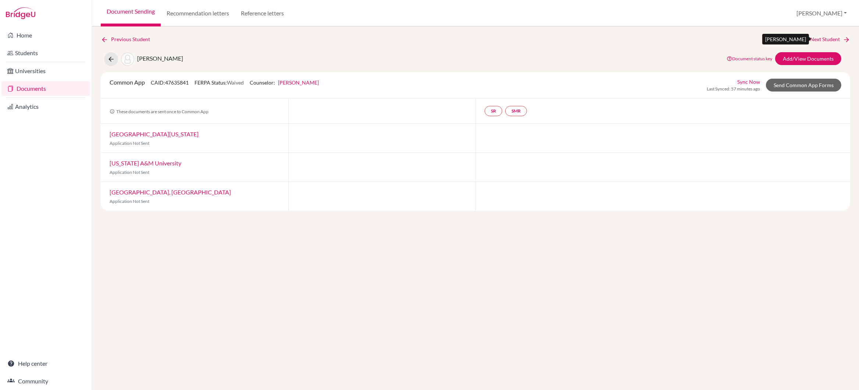
click at [821, 39] on link "Next Student" at bounding box center [830, 39] width 40 height 8
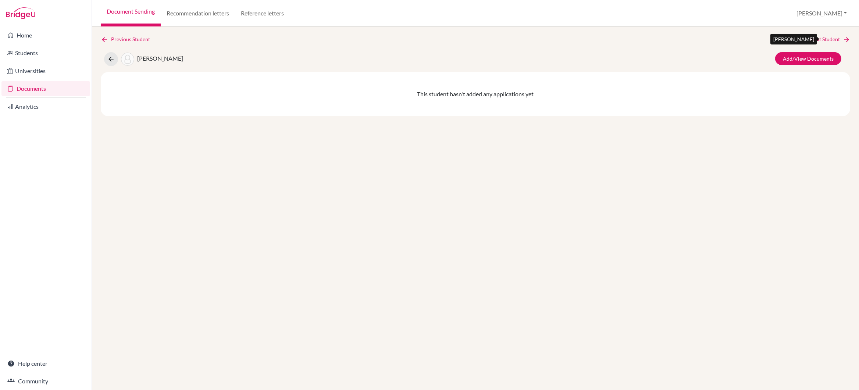
click at [821, 39] on link "Next Student" at bounding box center [830, 39] width 40 height 8
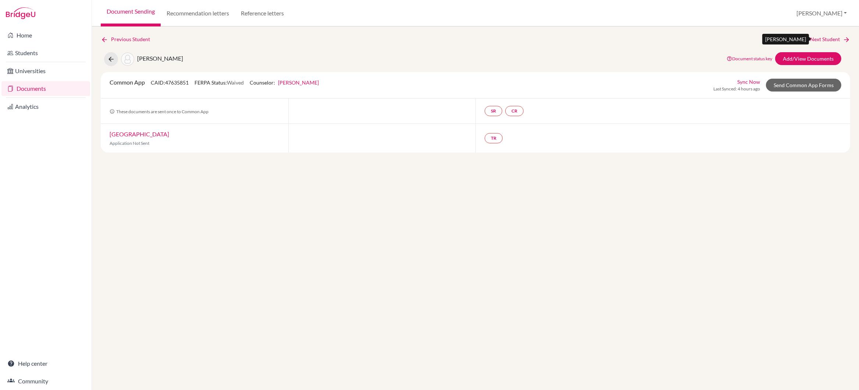
click at [821, 39] on link "Next Student" at bounding box center [830, 39] width 40 height 8
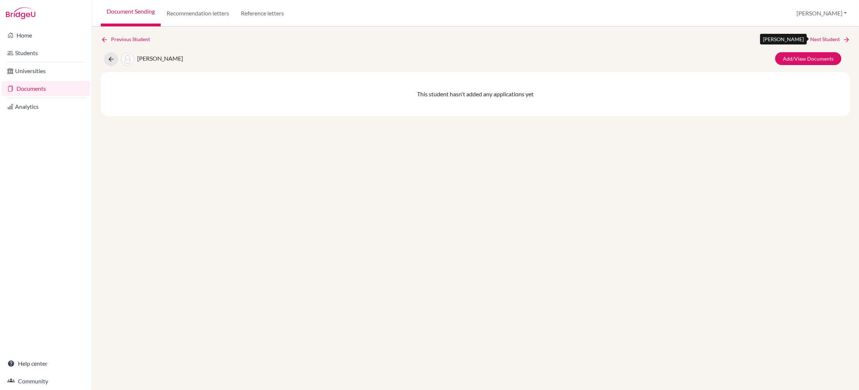
click at [821, 39] on link "Next Student" at bounding box center [830, 39] width 40 height 8
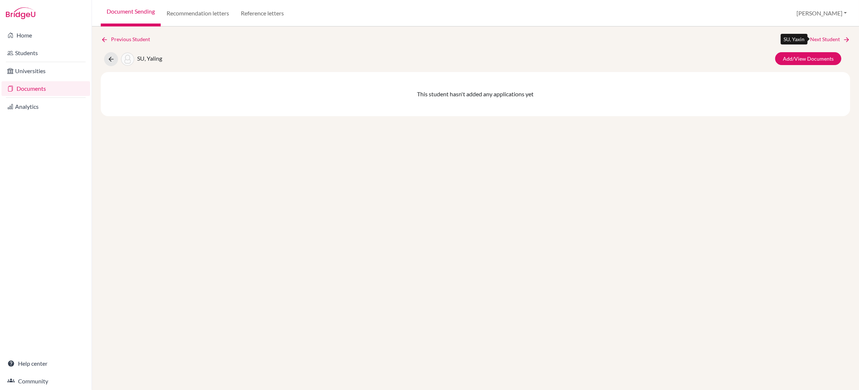
click at [821, 39] on link "Next Student" at bounding box center [830, 39] width 40 height 8
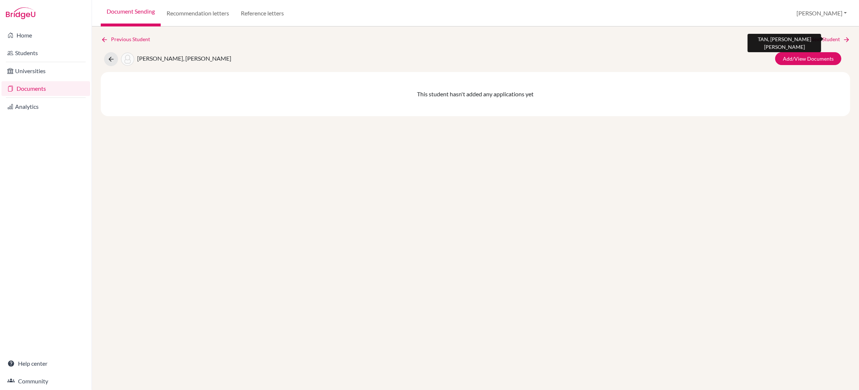
click at [821, 39] on link "Next Student" at bounding box center [830, 39] width 40 height 8
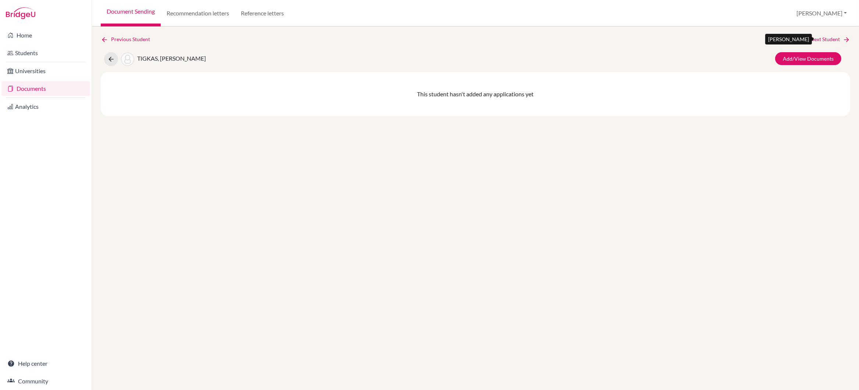
click at [821, 39] on link "Next Student" at bounding box center [830, 39] width 40 height 8
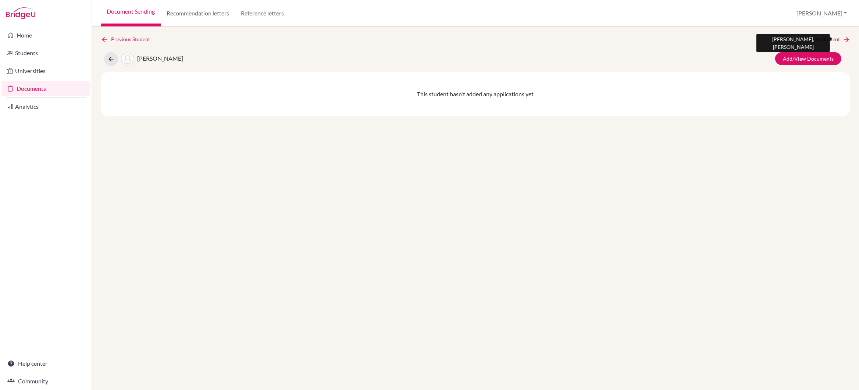
click at [821, 39] on link "Next Student" at bounding box center [830, 39] width 40 height 8
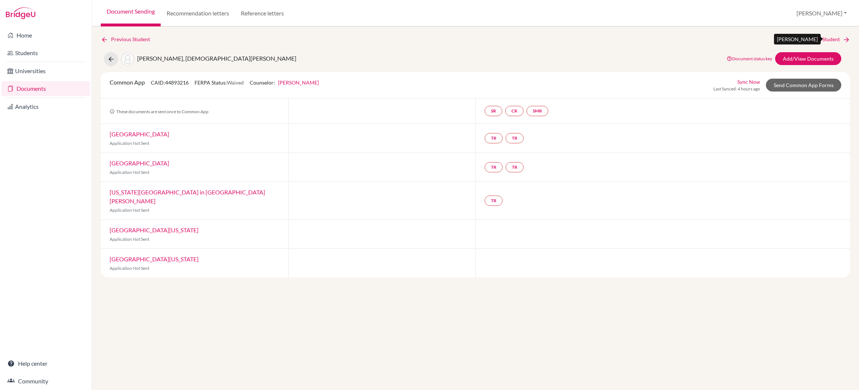
click at [821, 39] on link "Next Student" at bounding box center [830, 39] width 40 height 8
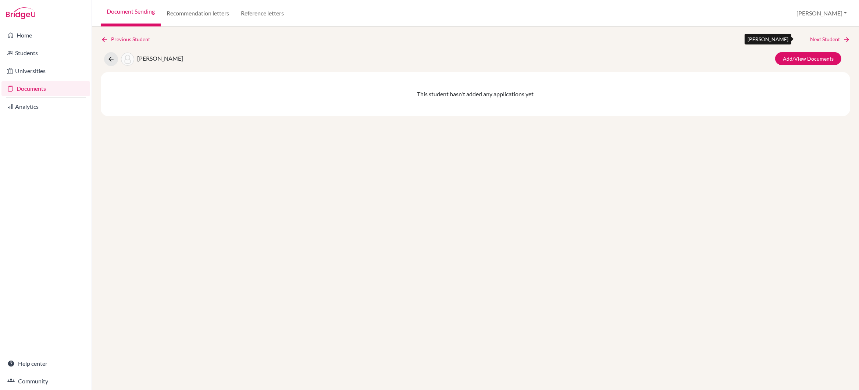
click at [821, 39] on link "Next Student" at bounding box center [830, 39] width 40 height 8
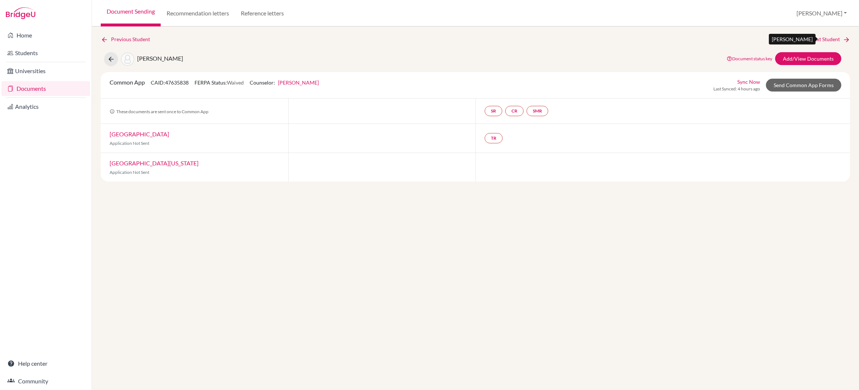
click at [822, 40] on link "Next Student" at bounding box center [830, 39] width 40 height 8
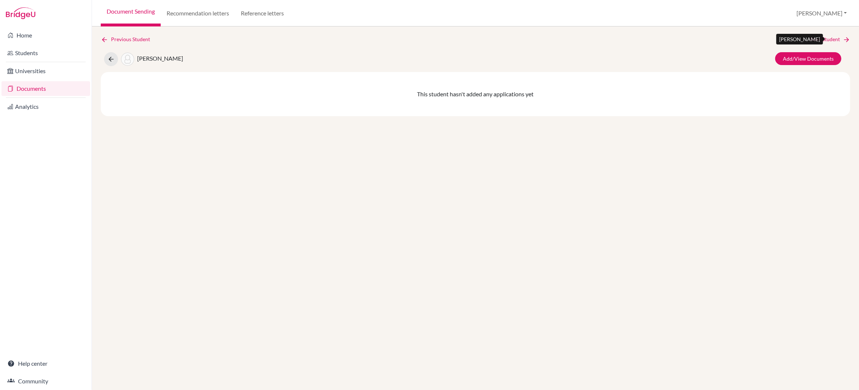
click at [821, 40] on link "Next Student" at bounding box center [830, 39] width 40 height 8
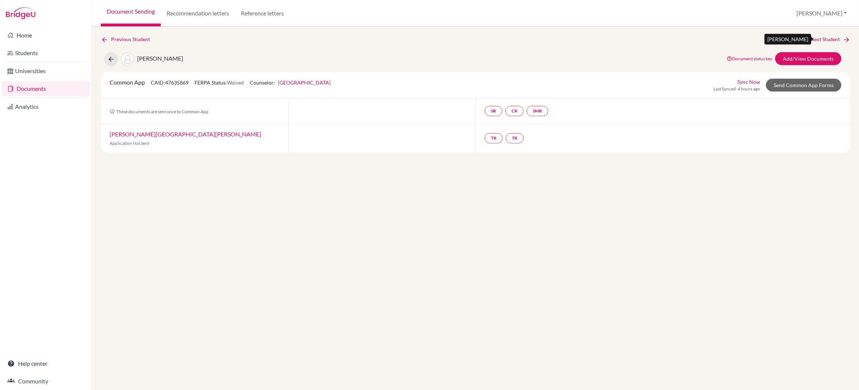
click at [821, 41] on link "Next Student" at bounding box center [830, 39] width 40 height 8
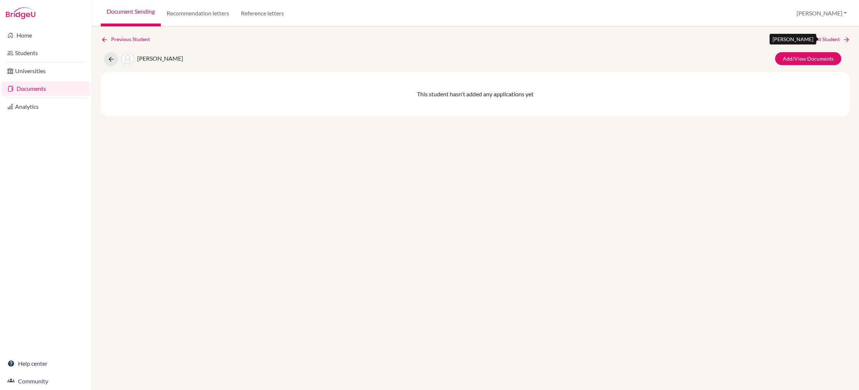
click at [821, 41] on link "Next Student" at bounding box center [830, 39] width 40 height 8
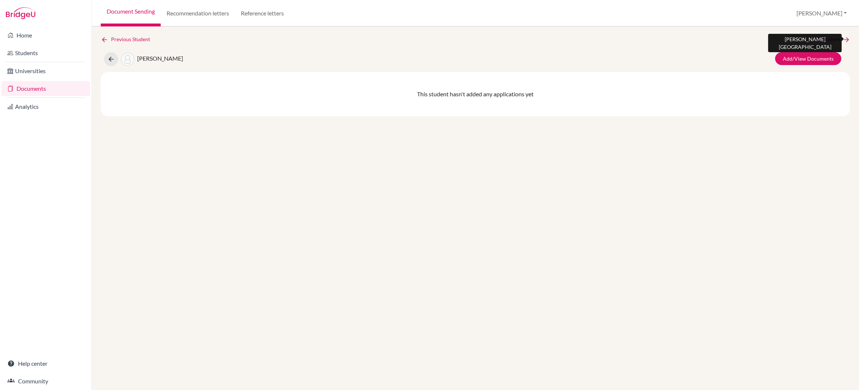
click at [821, 41] on link "Next Student" at bounding box center [830, 39] width 40 height 8
click at [821, 40] on link "Next Student" at bounding box center [830, 39] width 40 height 8
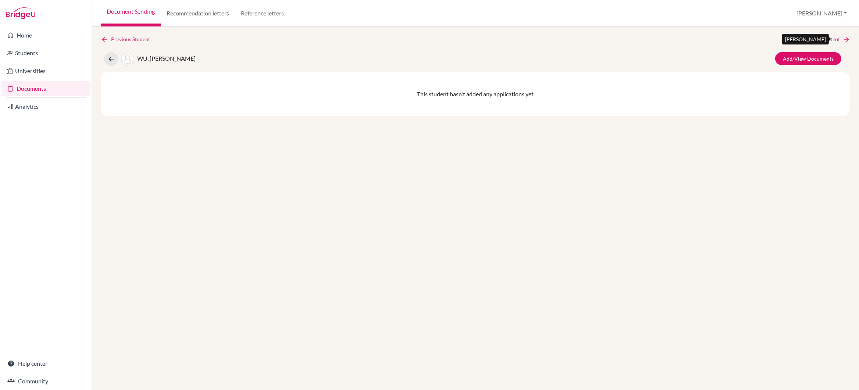
click at [821, 40] on link "Next Student" at bounding box center [830, 39] width 40 height 8
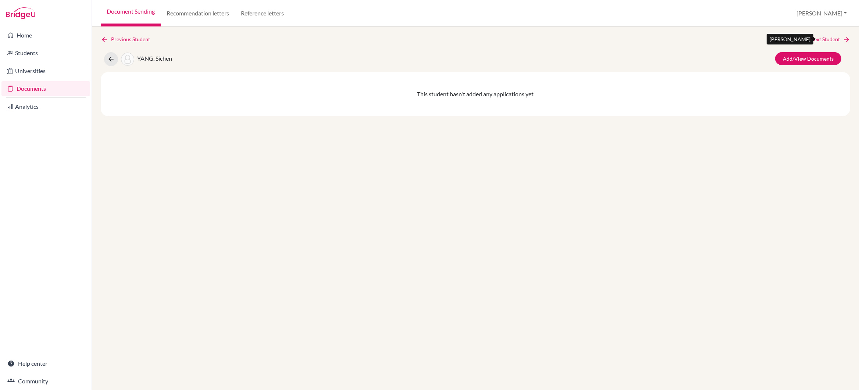
click at [821, 40] on link "Next Student" at bounding box center [830, 39] width 40 height 8
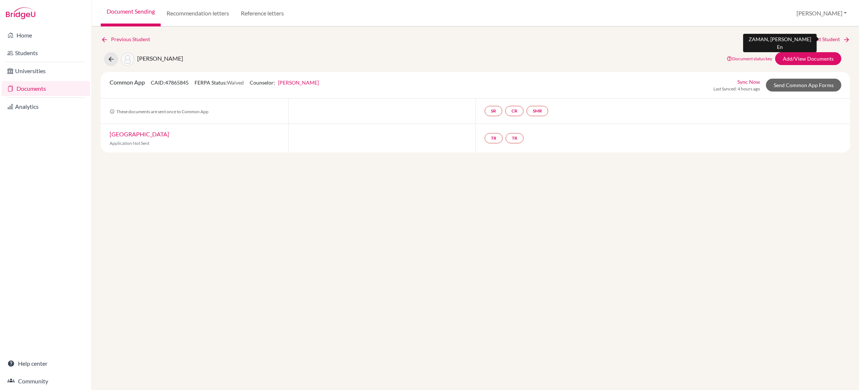
click at [821, 40] on link "Next Student" at bounding box center [830, 39] width 40 height 8
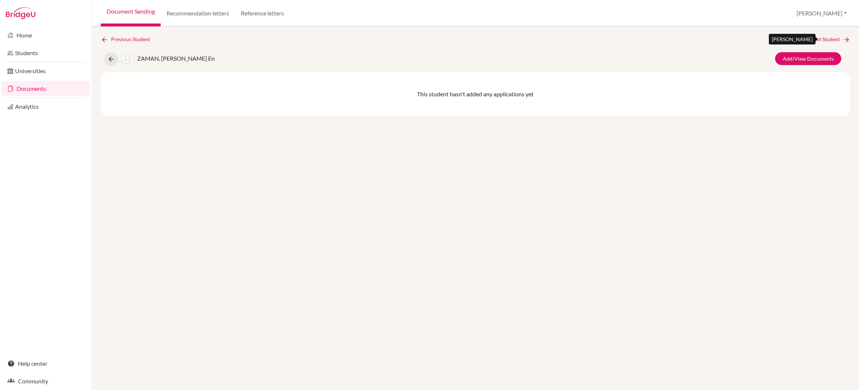
click at [821, 40] on link "Next Student" at bounding box center [830, 39] width 40 height 8
click at [821, 40] on div "Previous Student" at bounding box center [475, 39] width 749 height 8
